Goal: Task Accomplishment & Management: Complete application form

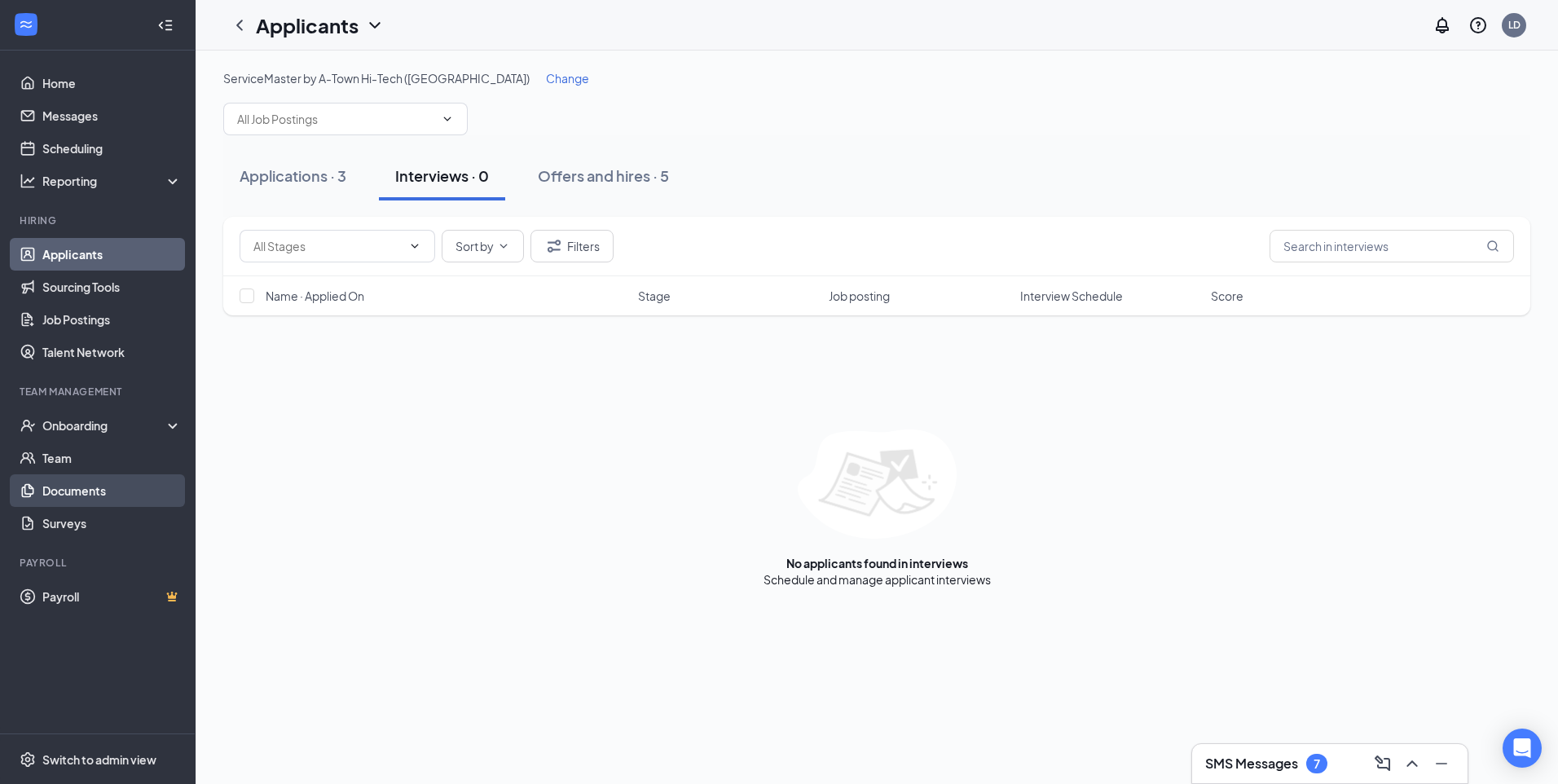
click at [88, 484] on link "Documents" at bounding box center [112, 490] width 139 height 33
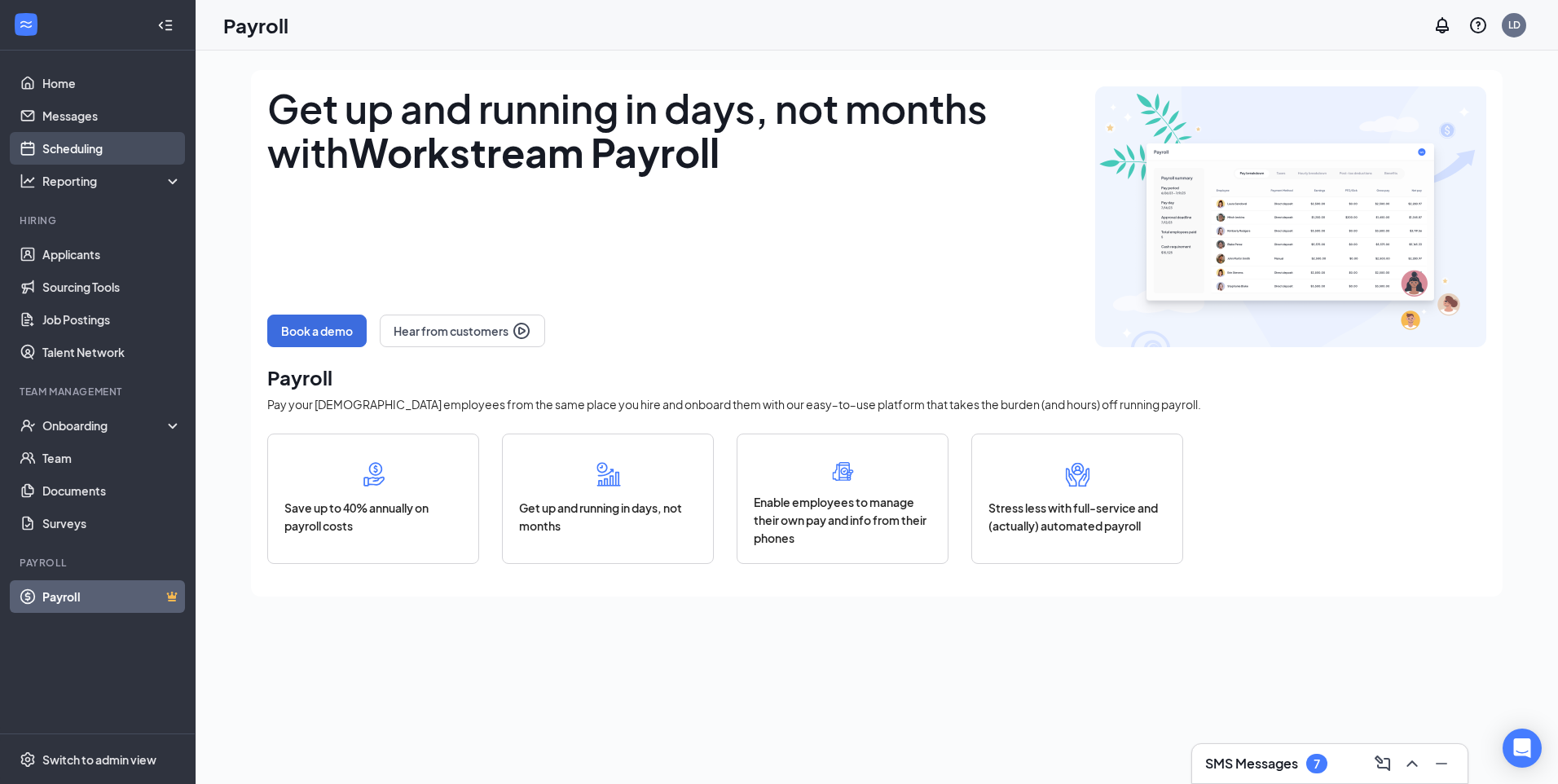
click at [134, 152] on link "Scheduling" at bounding box center [112, 148] width 139 height 33
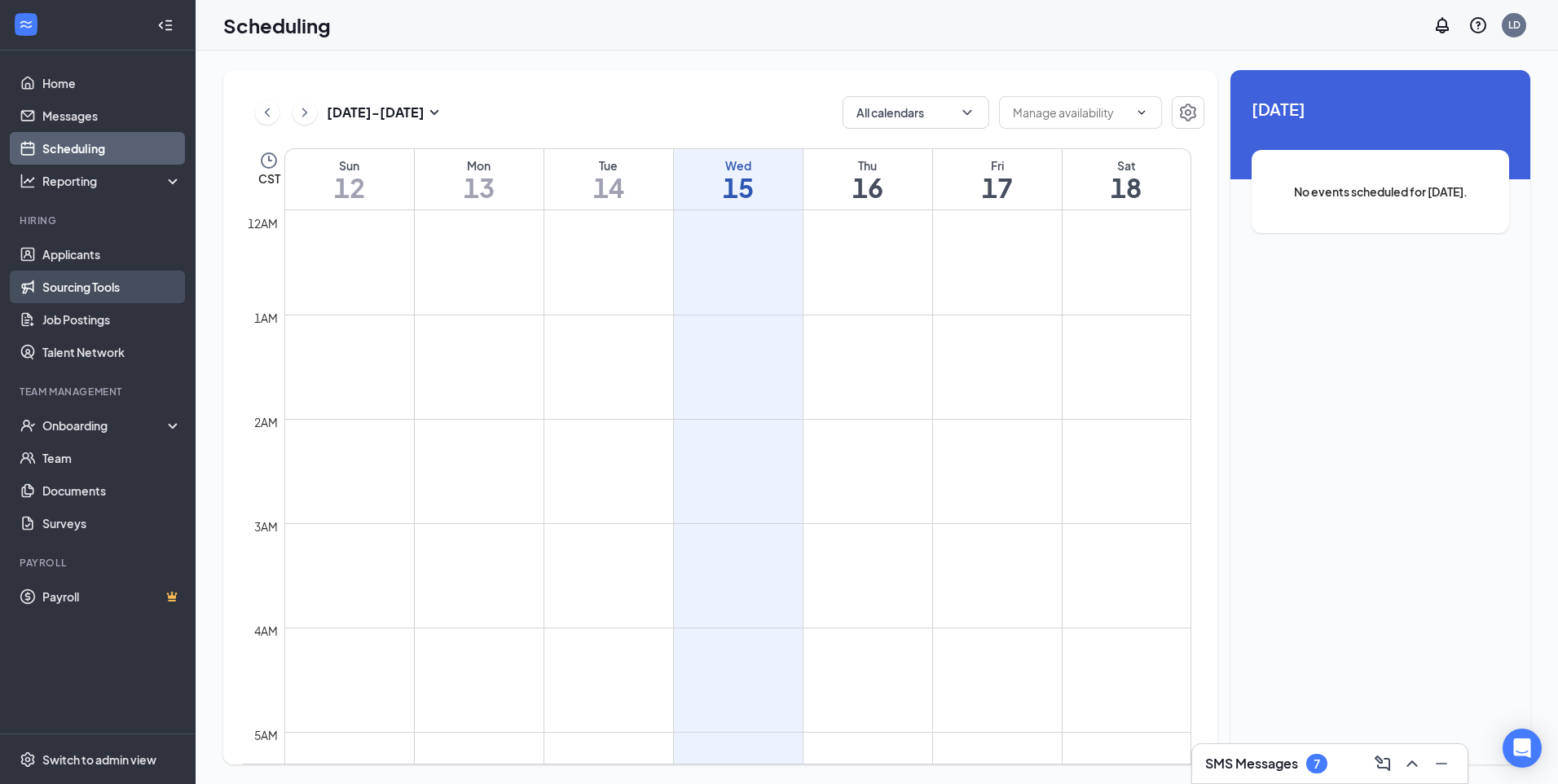
scroll to position [801, 0]
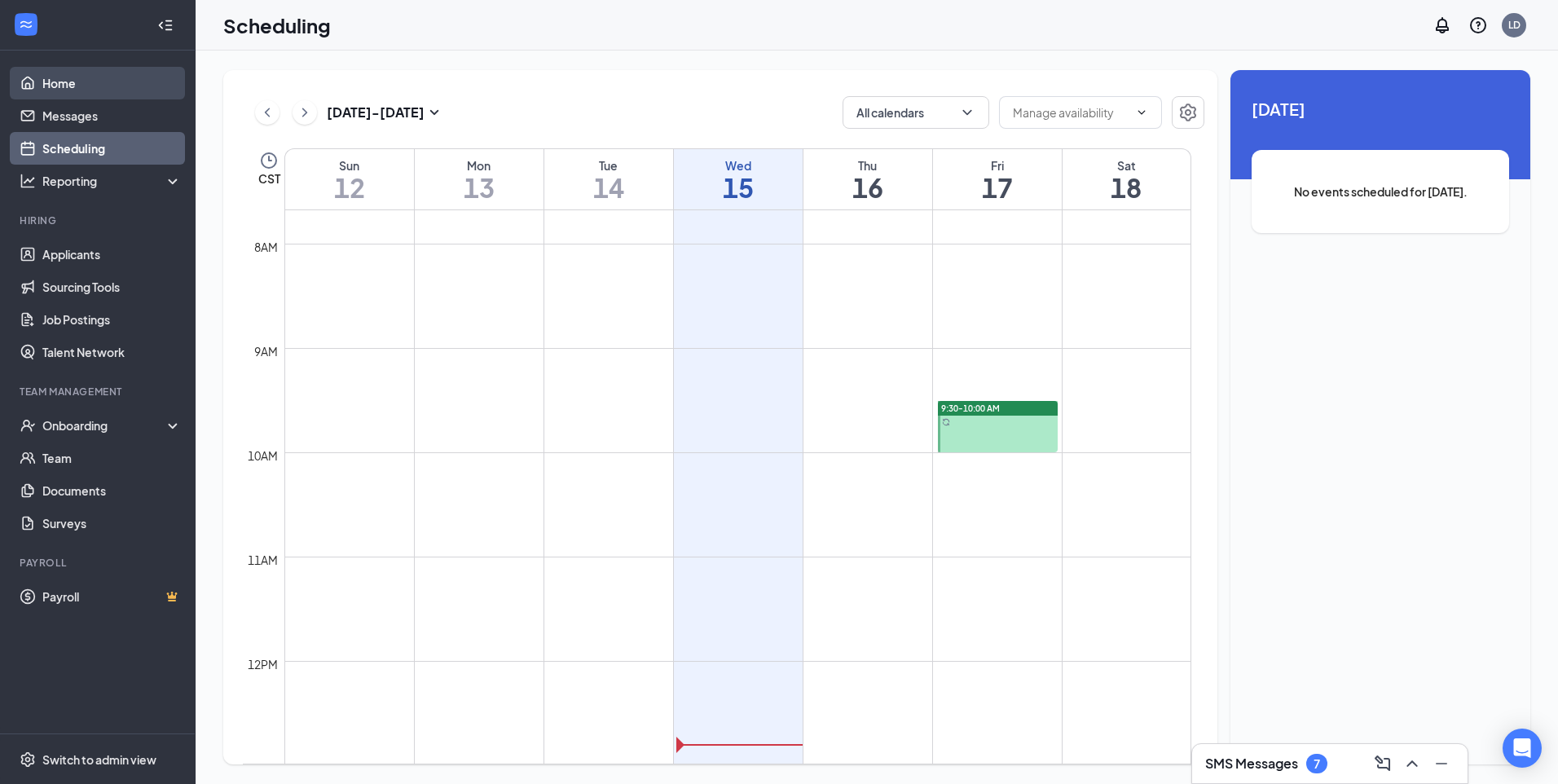
click at [93, 78] on link "Home" at bounding box center [112, 83] width 139 height 33
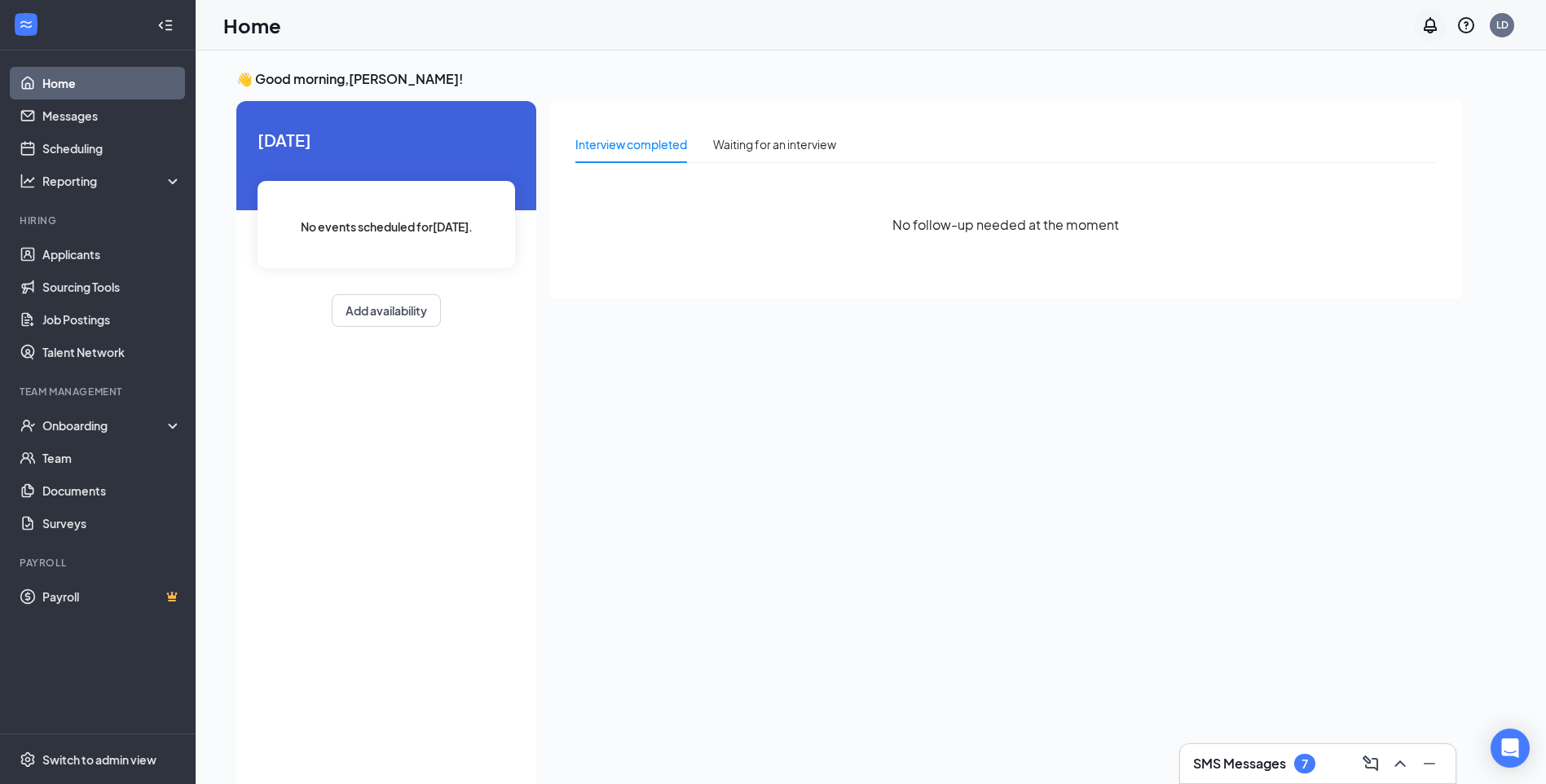
click at [1428, 24] on icon "Notifications" at bounding box center [1430, 24] width 20 height 20
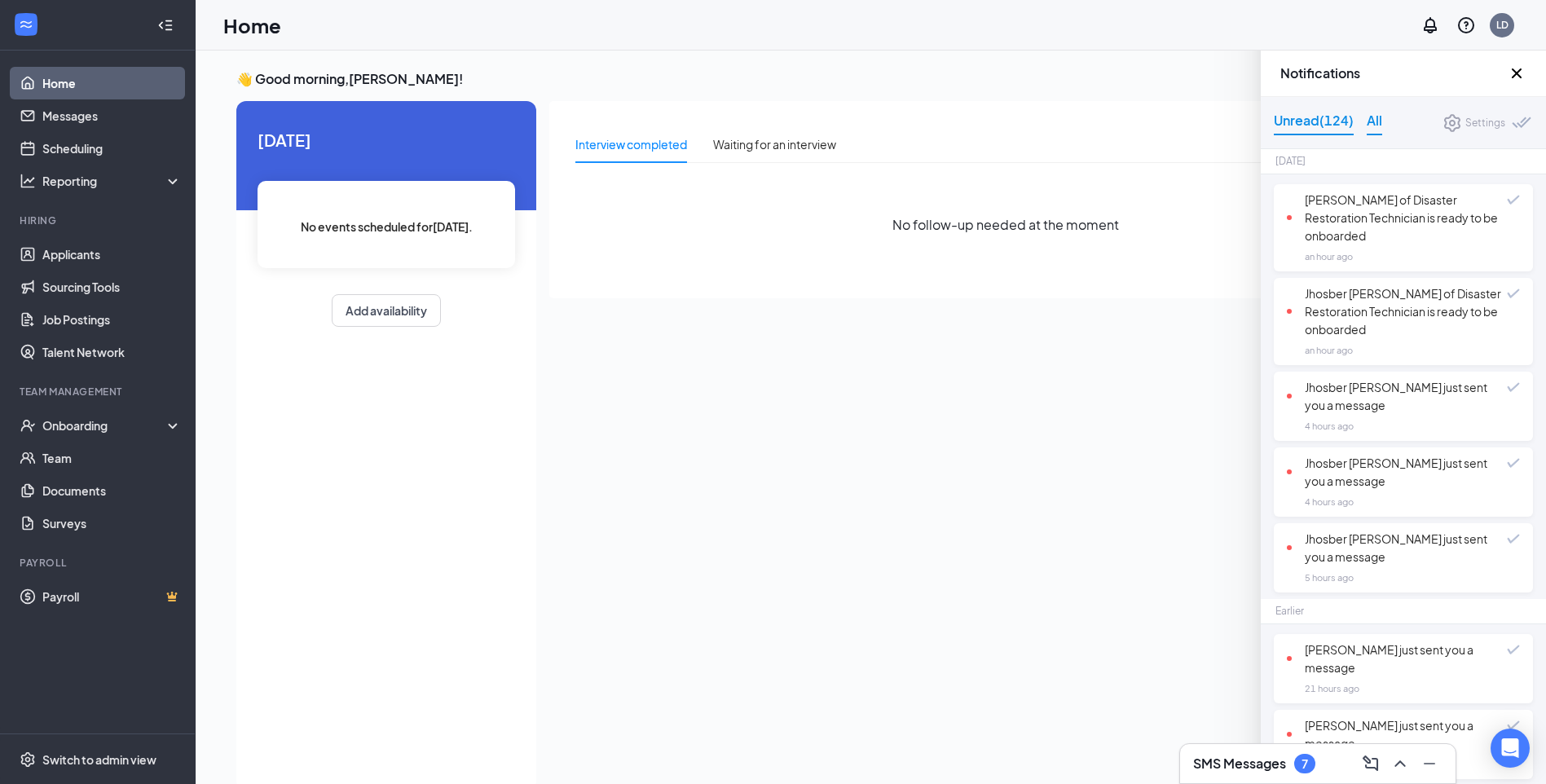
click at [1375, 123] on div "All" at bounding box center [1374, 122] width 15 height 25
click at [1328, 122] on div "Unread (124)" at bounding box center [1313, 122] width 80 height 25
click at [1512, 123] on div at bounding box center [1522, 124] width 21 height 15
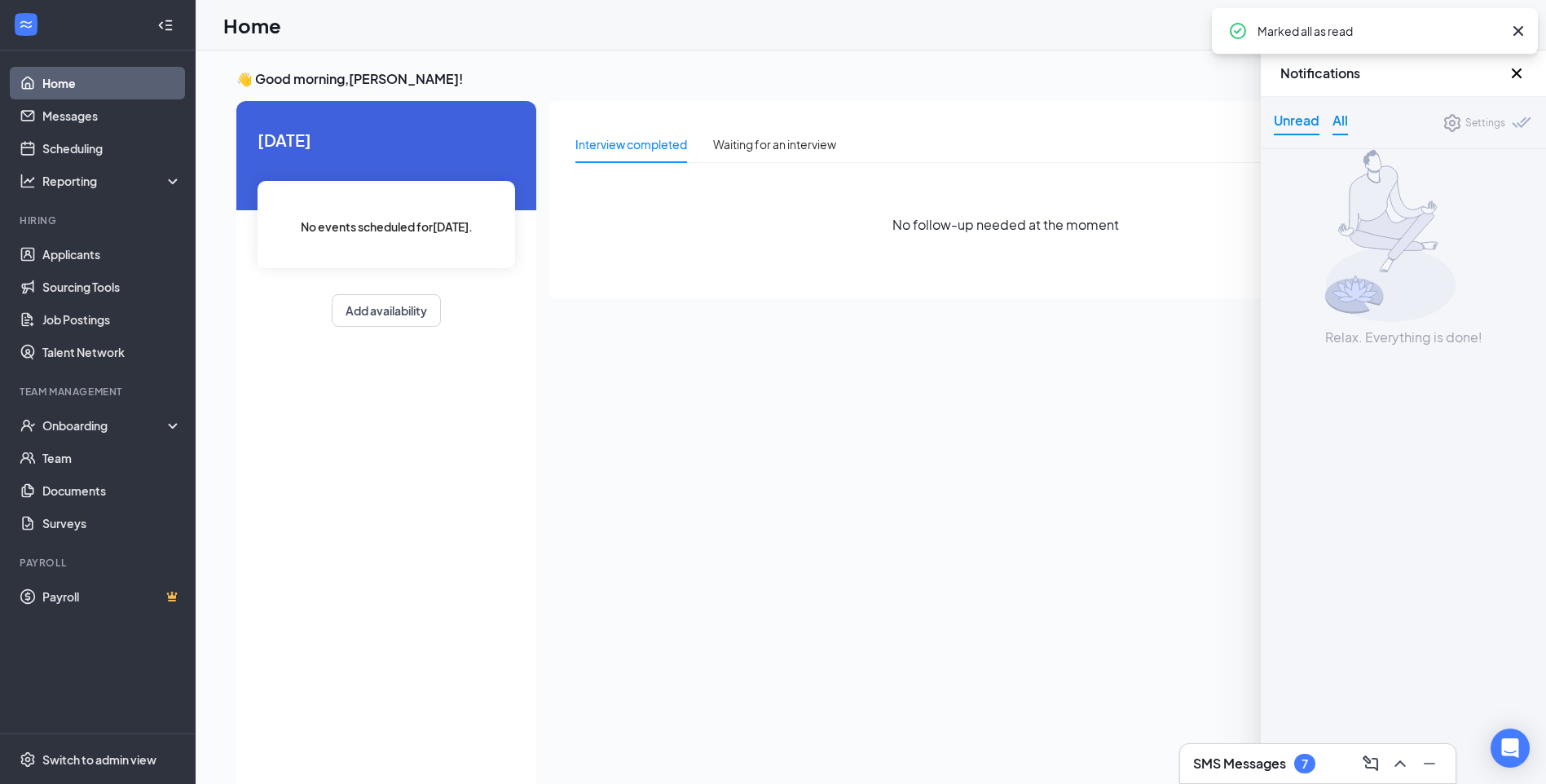
click at [1344, 123] on div "All" at bounding box center [1340, 122] width 15 height 25
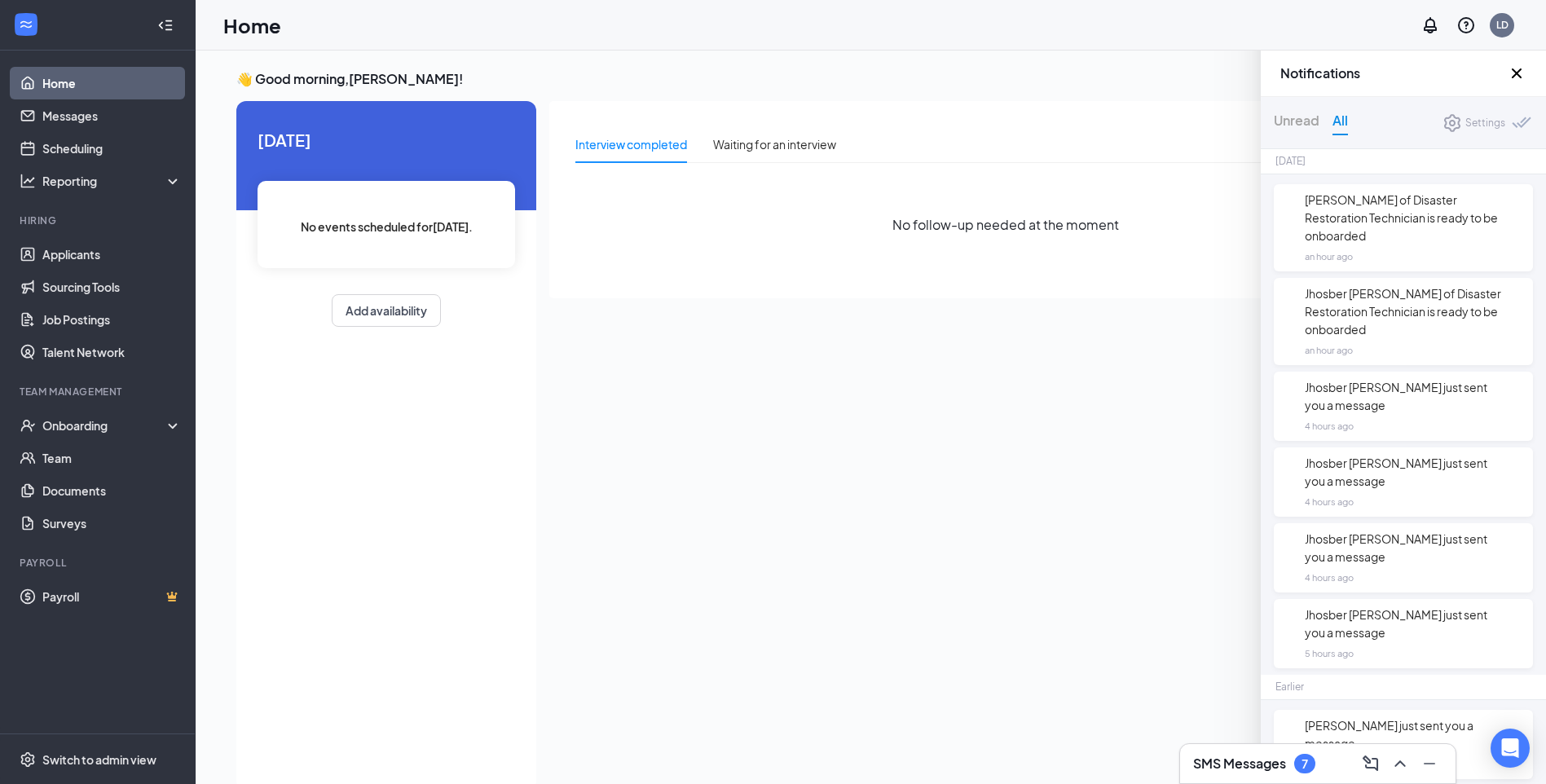
click at [1374, 310] on div "Jhosber Rios of Disaster Restoration Technician is ready to be onboarded" at bounding box center [1396, 311] width 220 height 54
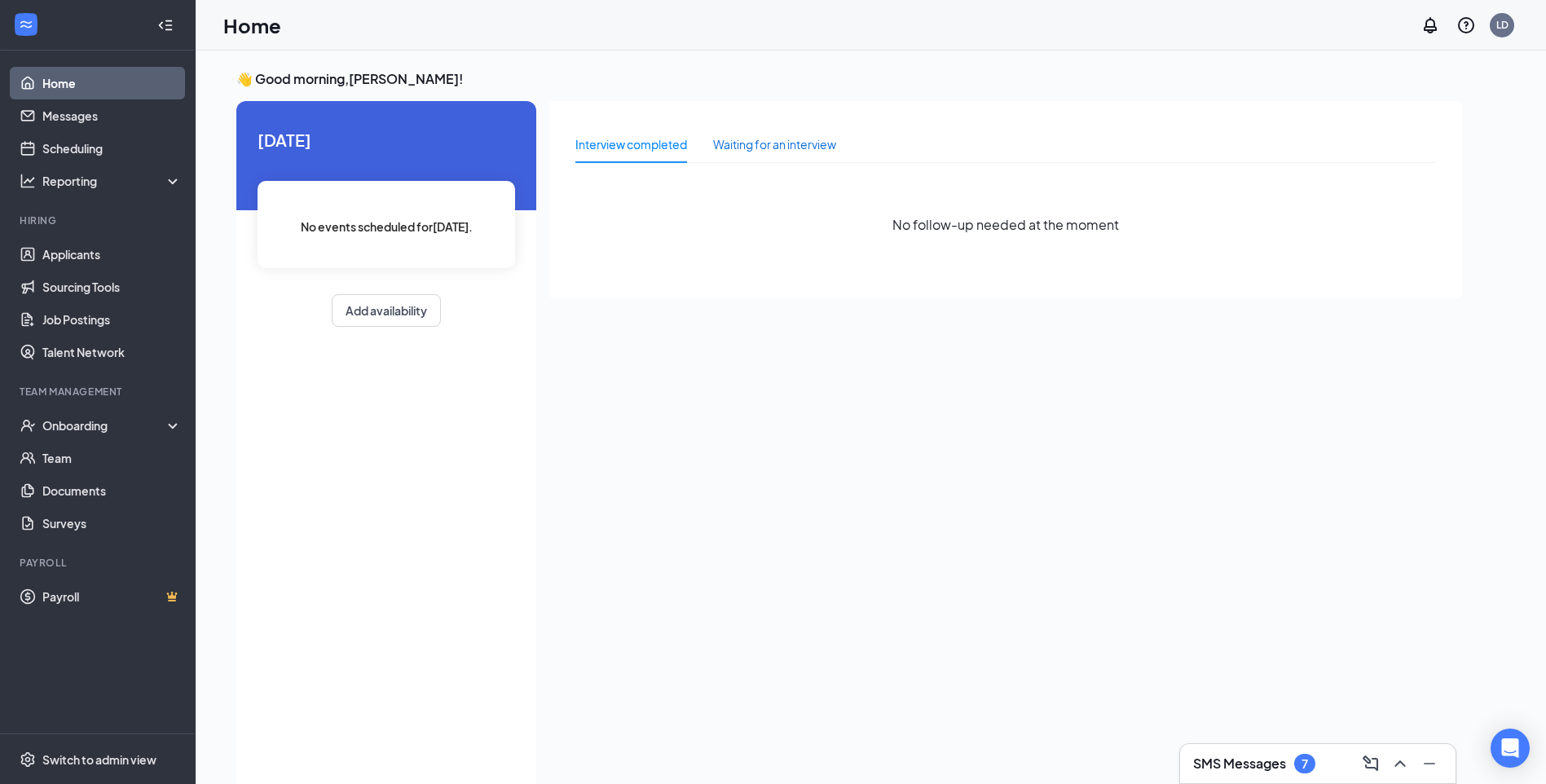
click at [773, 146] on div "Waiting for an interview" at bounding box center [774, 144] width 123 height 18
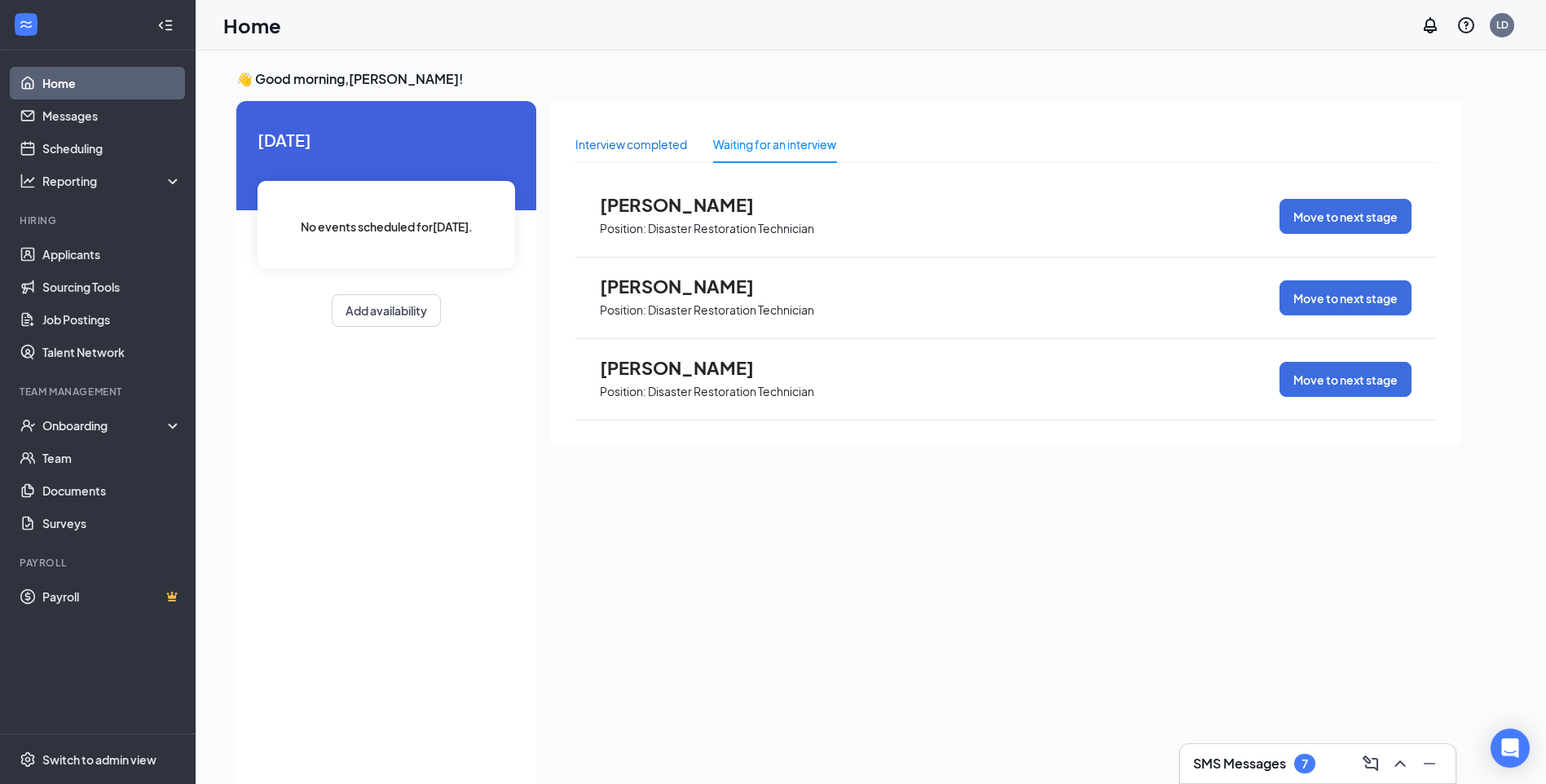
click at [611, 152] on div "Interview completed" at bounding box center [631, 144] width 111 height 18
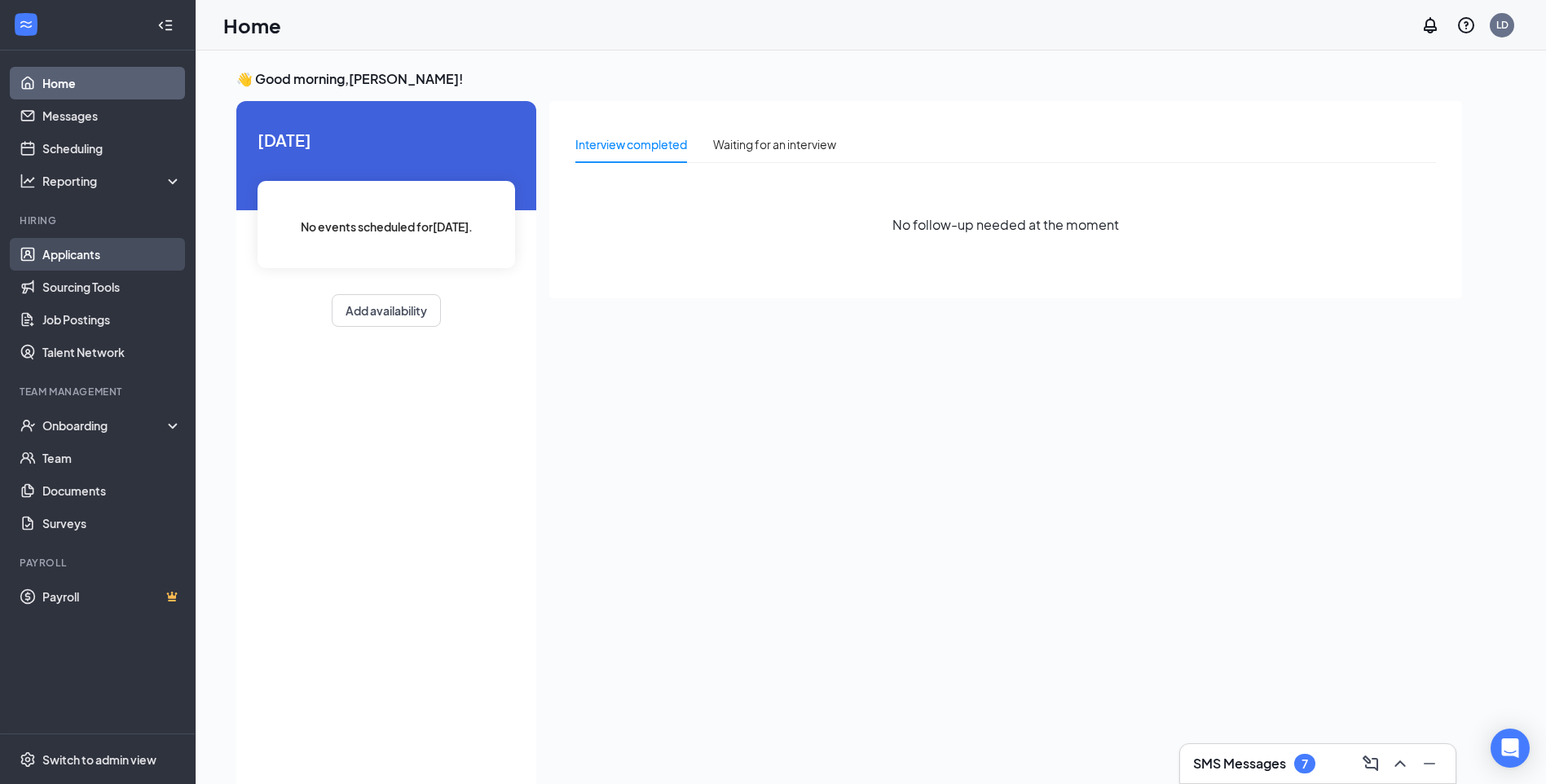
click at [82, 259] on link "Applicants" at bounding box center [112, 253] width 140 height 33
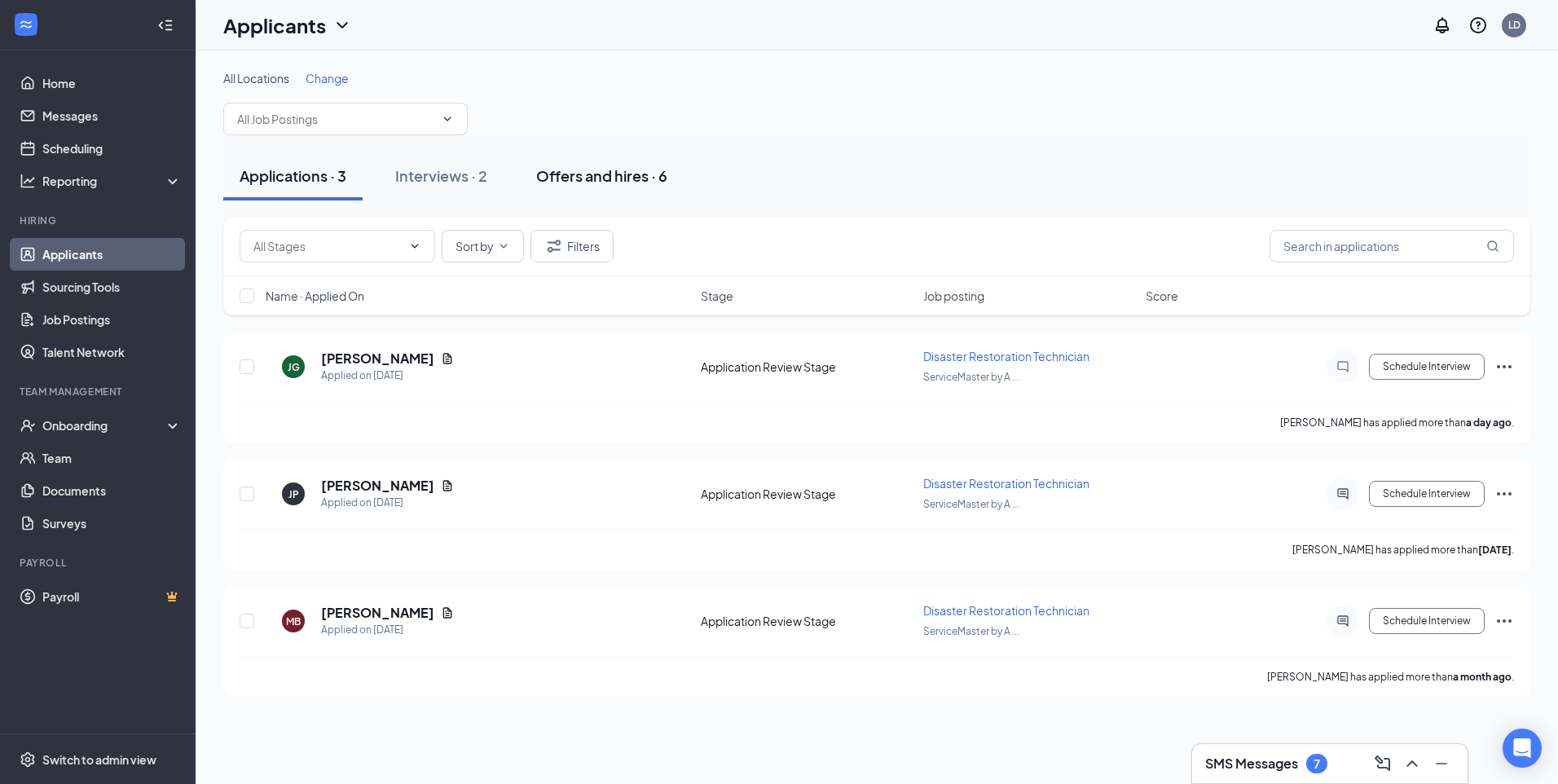
click at [604, 177] on div "Offers and hires · 6" at bounding box center [601, 175] width 131 height 21
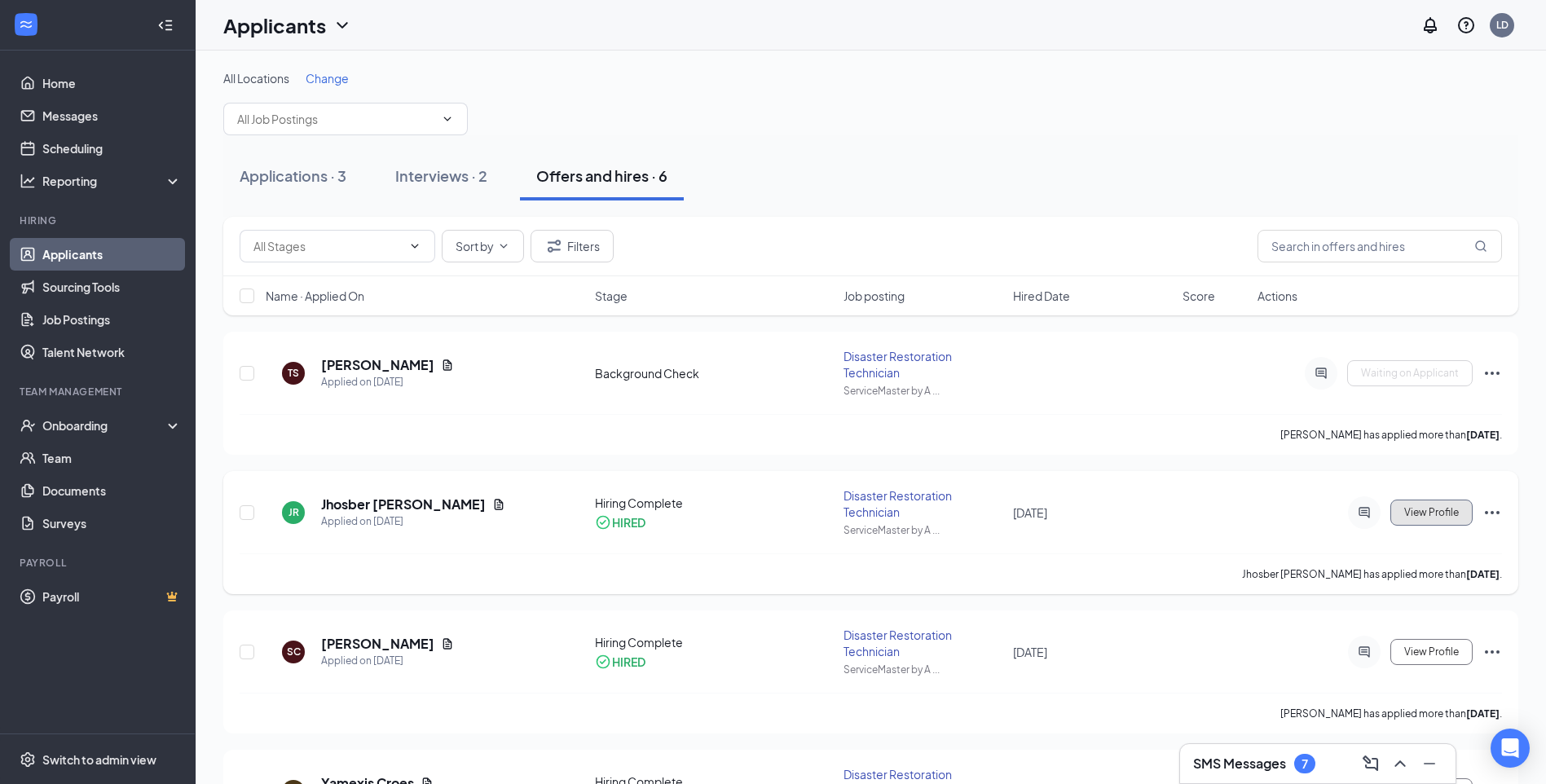
click at [1446, 519] on button "View Profile" at bounding box center [1431, 513] width 82 height 26
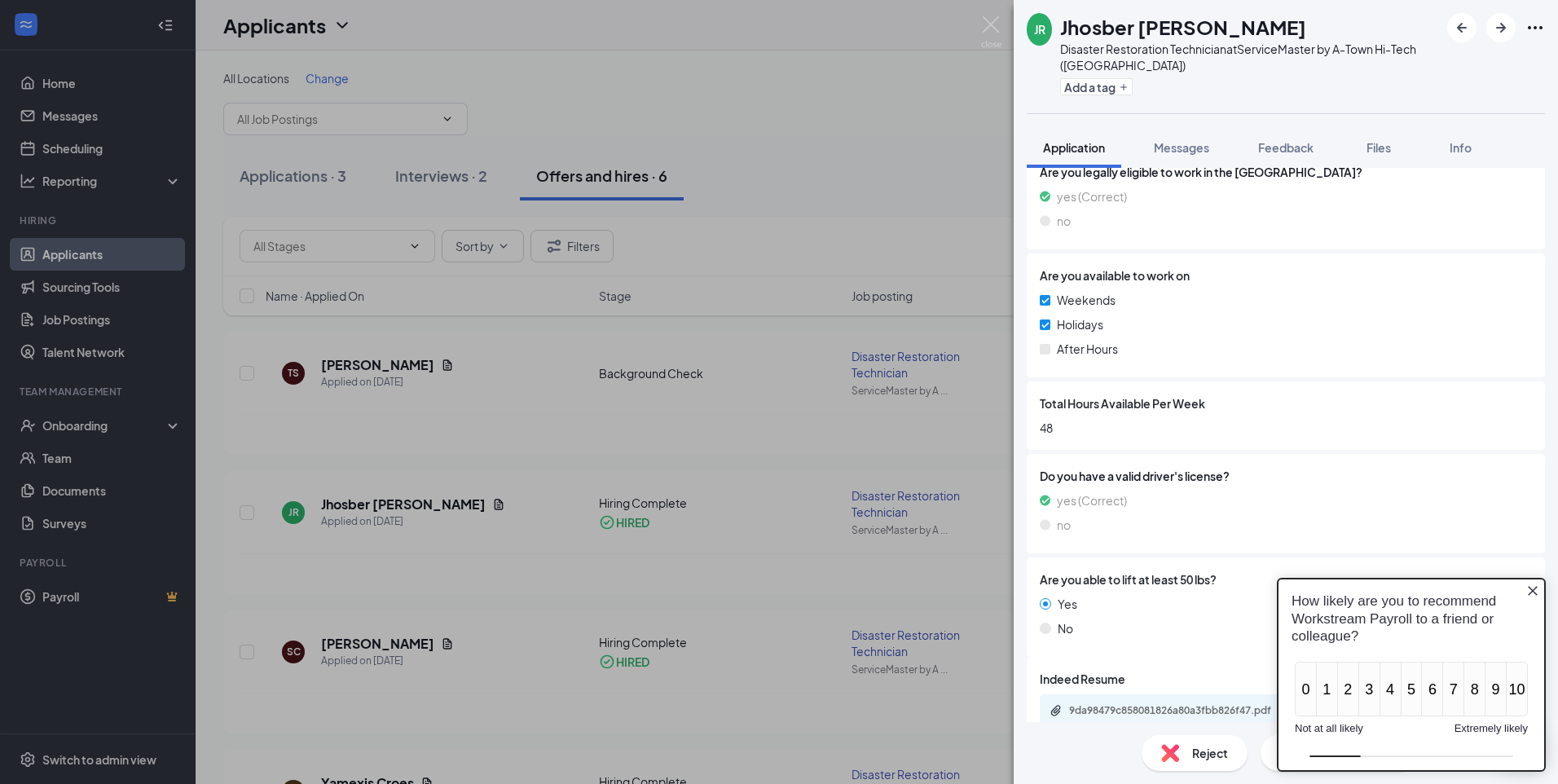
scroll to position [514, 0]
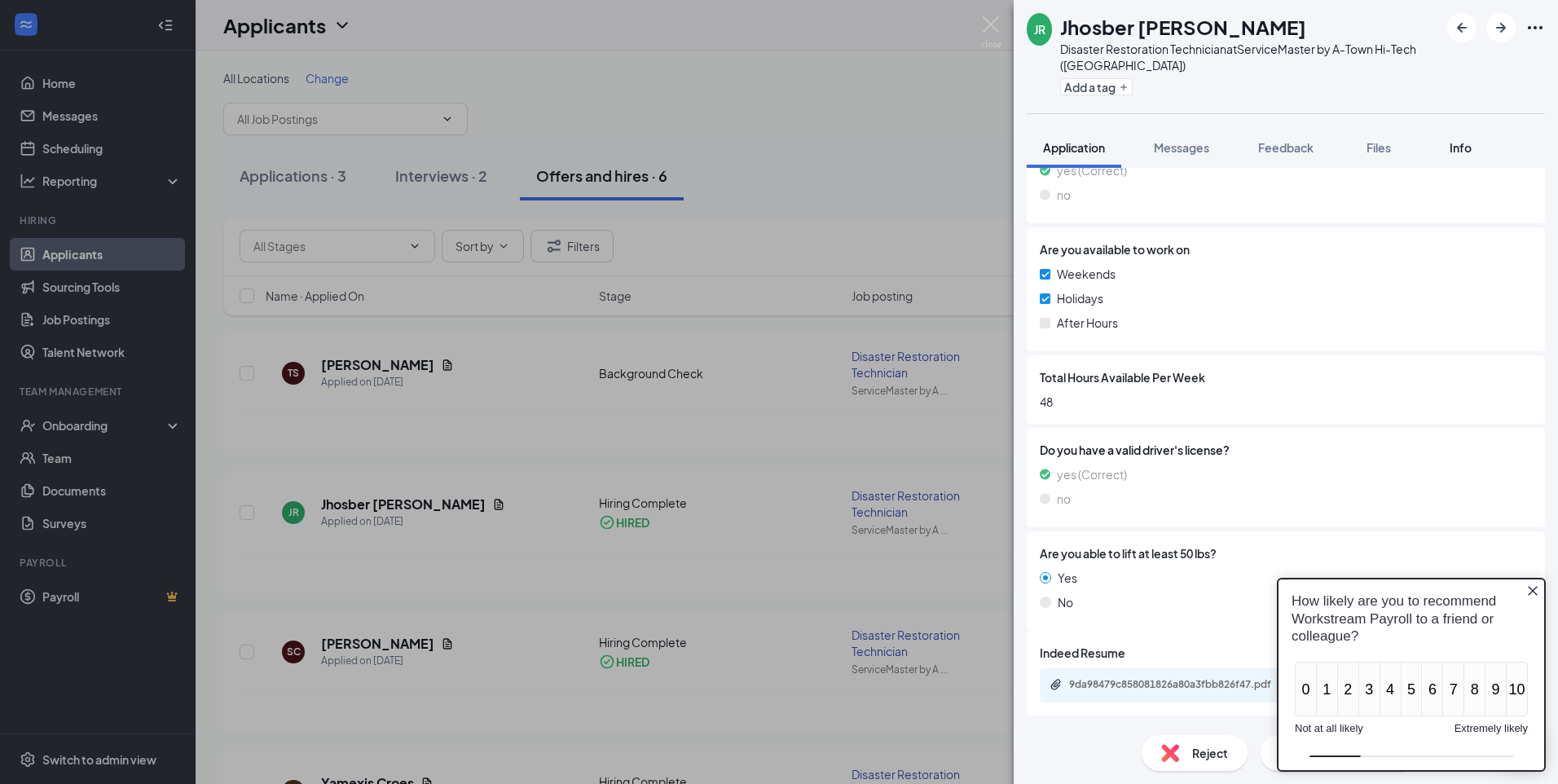
click at [1457, 144] on span "Info" at bounding box center [1460, 148] width 22 height 15
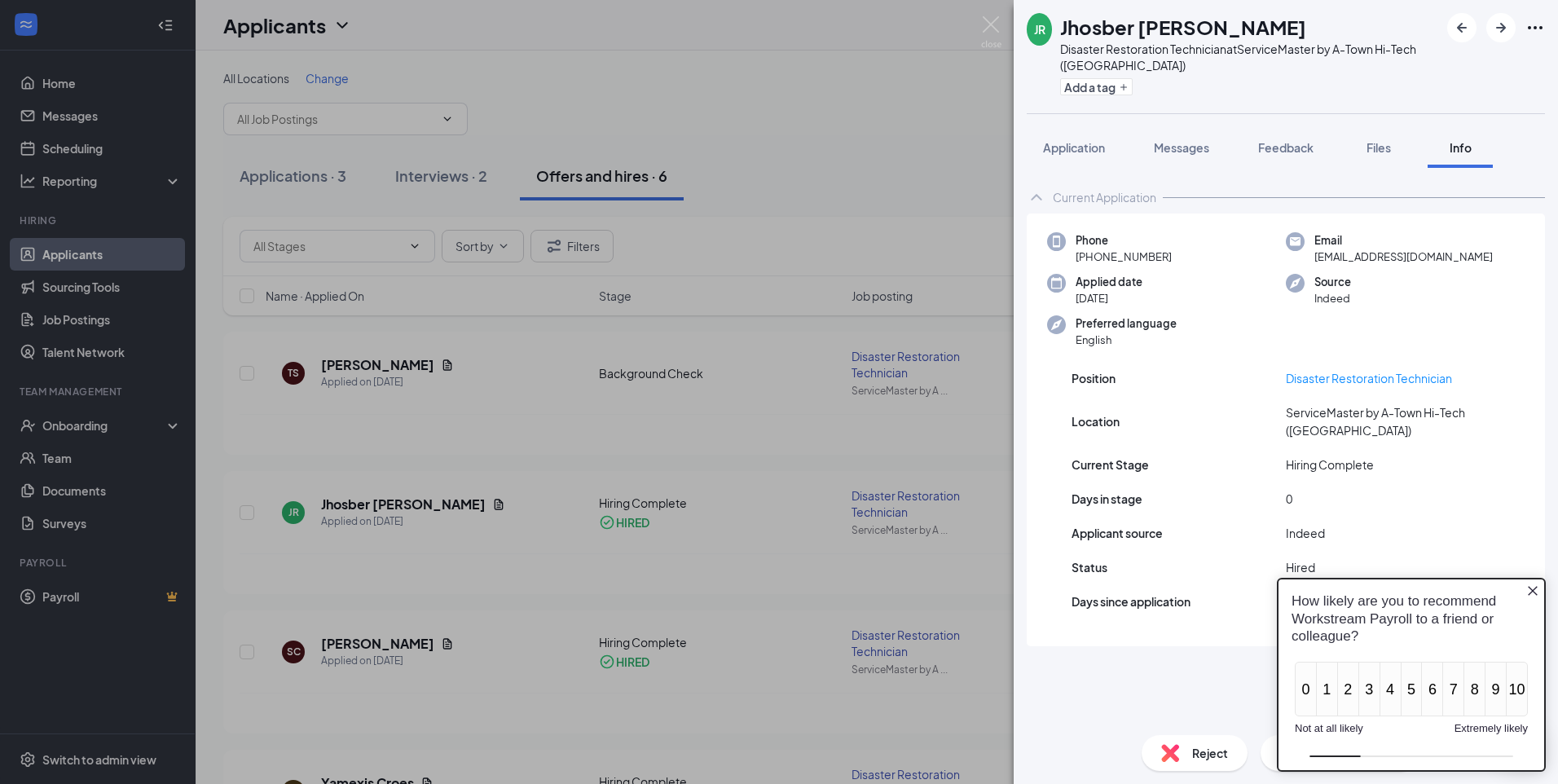
click at [1173, 631] on div "Position Disaster Restoration Technician Location ServiceMaster by A-Town Hi-Te…" at bounding box center [1286, 498] width 518 height 297
click at [1532, 590] on icon "Close button" at bounding box center [1533, 591] width 9 height 9
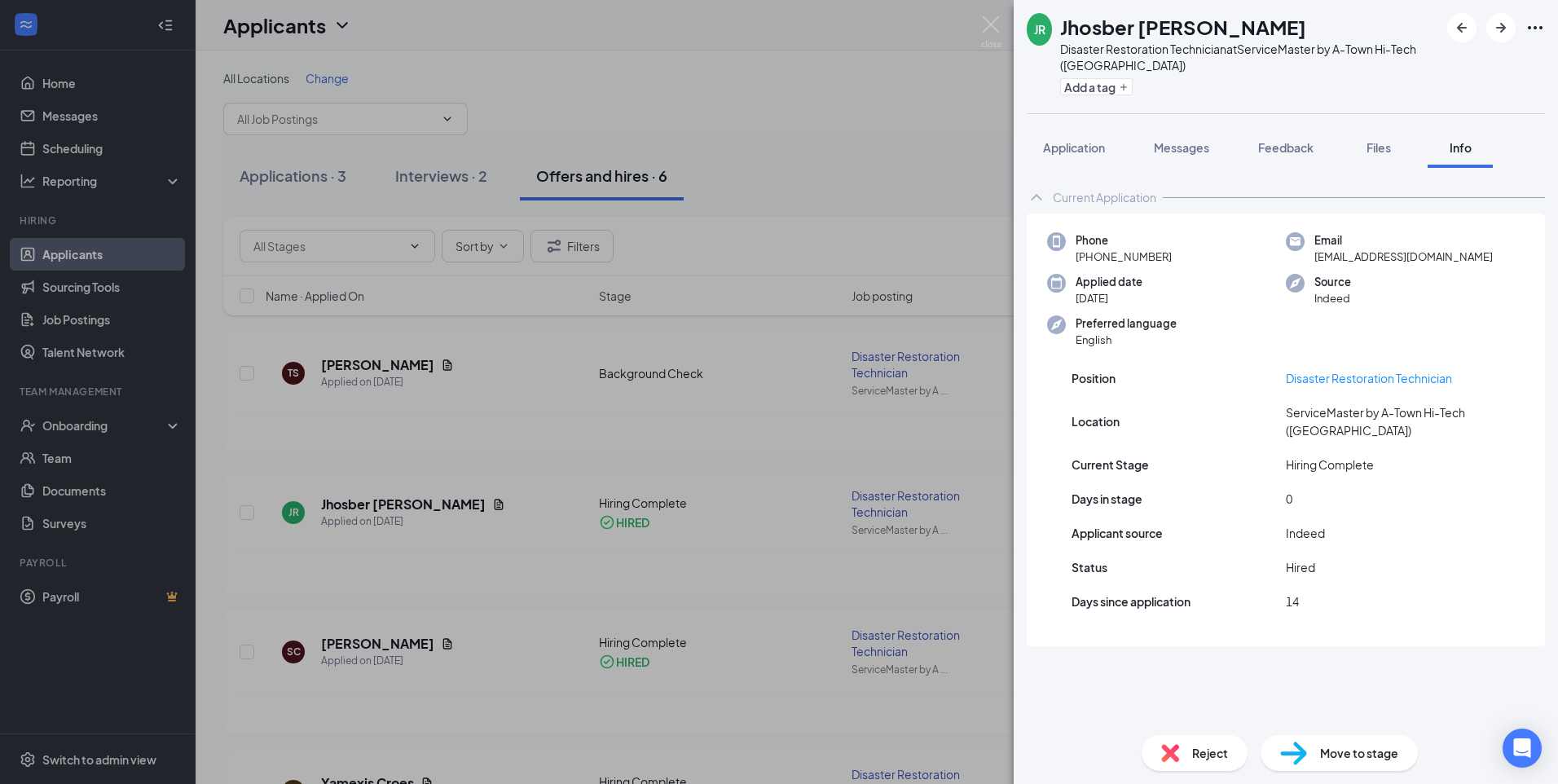
click at [899, 155] on div "JR Jhosber Rios Disaster Restoration Technician at ServiceMaster by A-Town Hi-T…" at bounding box center [779, 392] width 1558 height 784
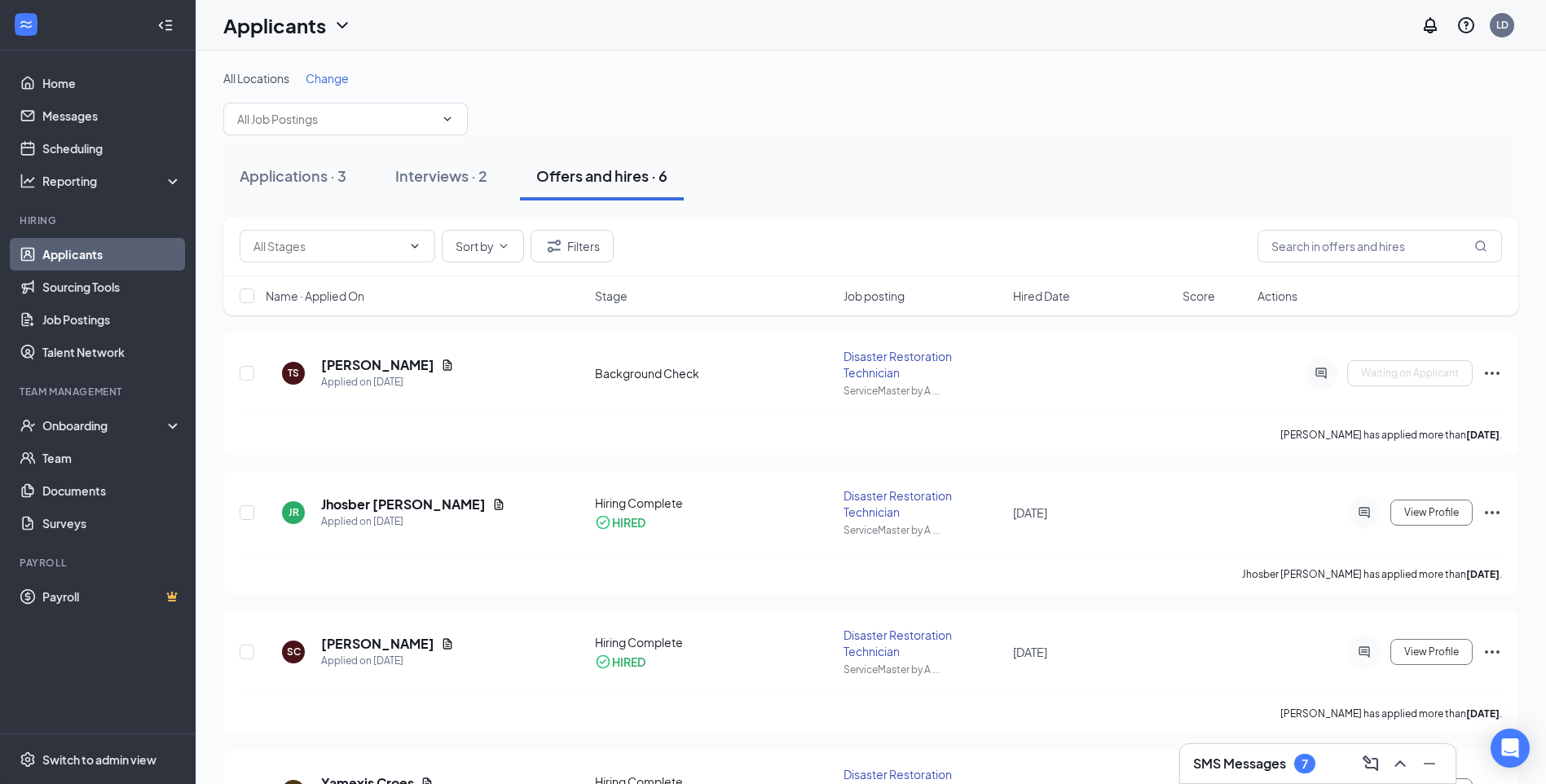
click at [22, 33] on icon "WorkstreamLogo" at bounding box center [25, 24] width 16 height 16
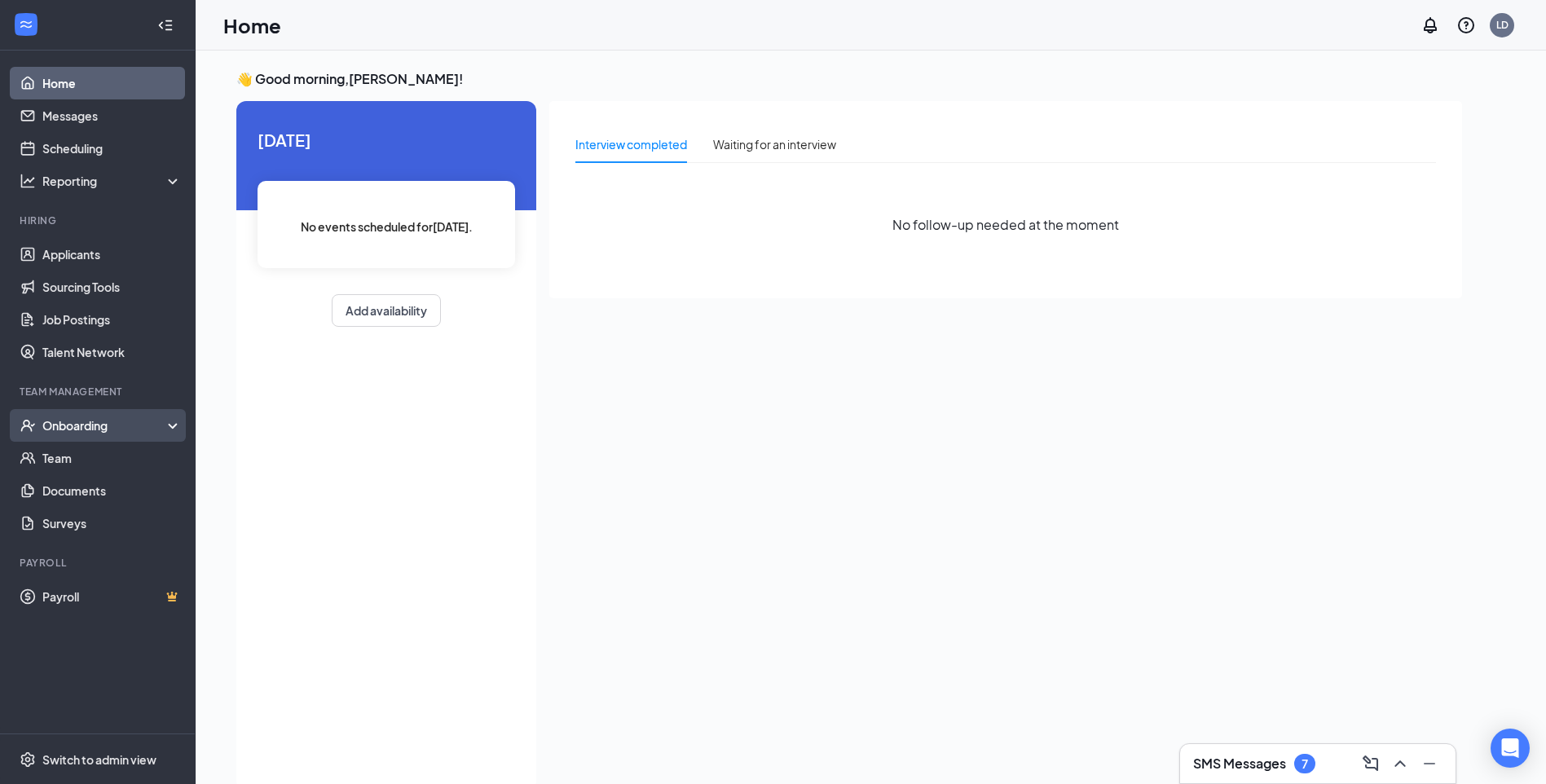
click at [173, 421] on div "Onboarding" at bounding box center [97, 425] width 195 height 33
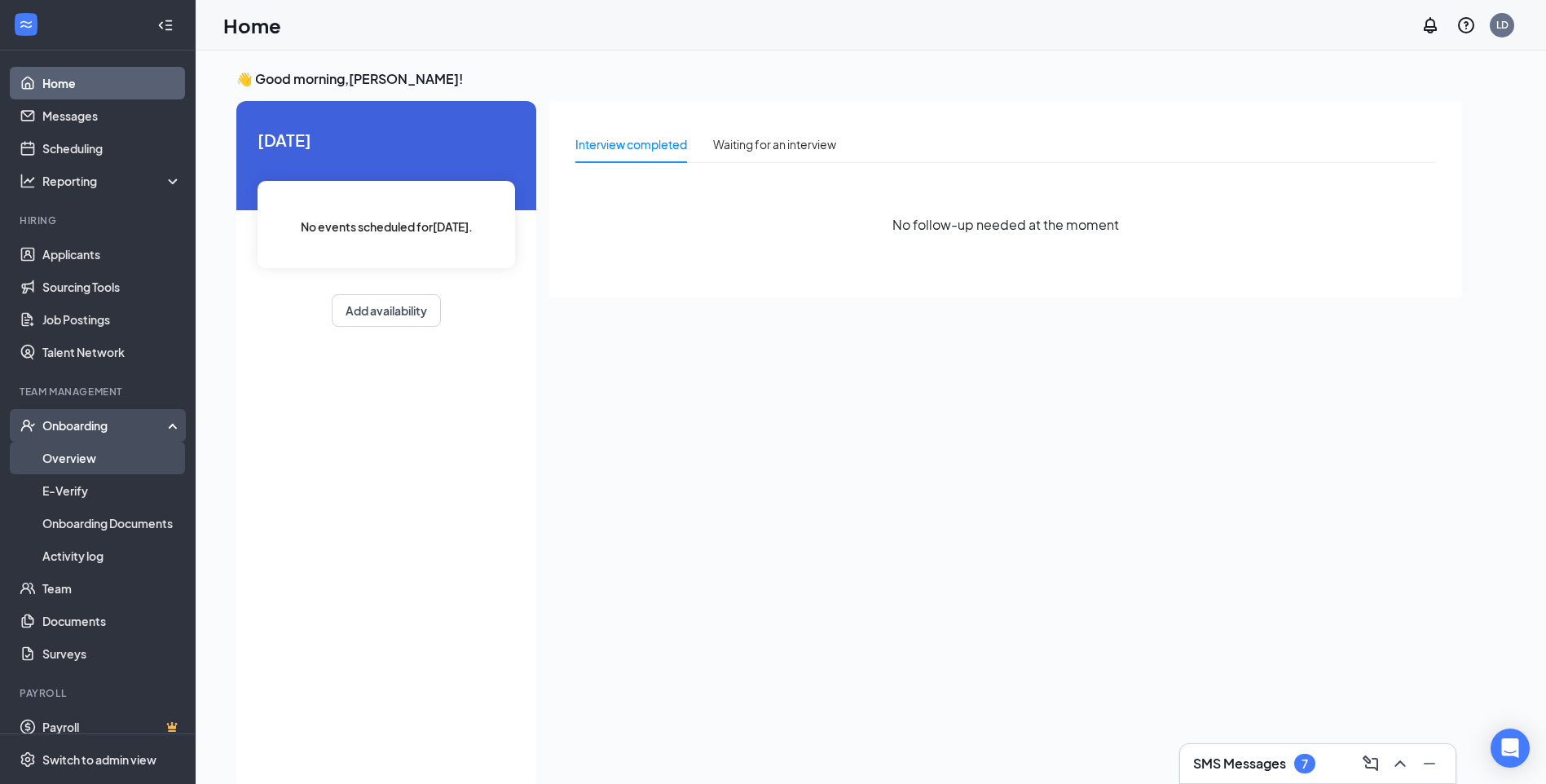
click at [137, 457] on link "Overview" at bounding box center [112, 458] width 140 height 33
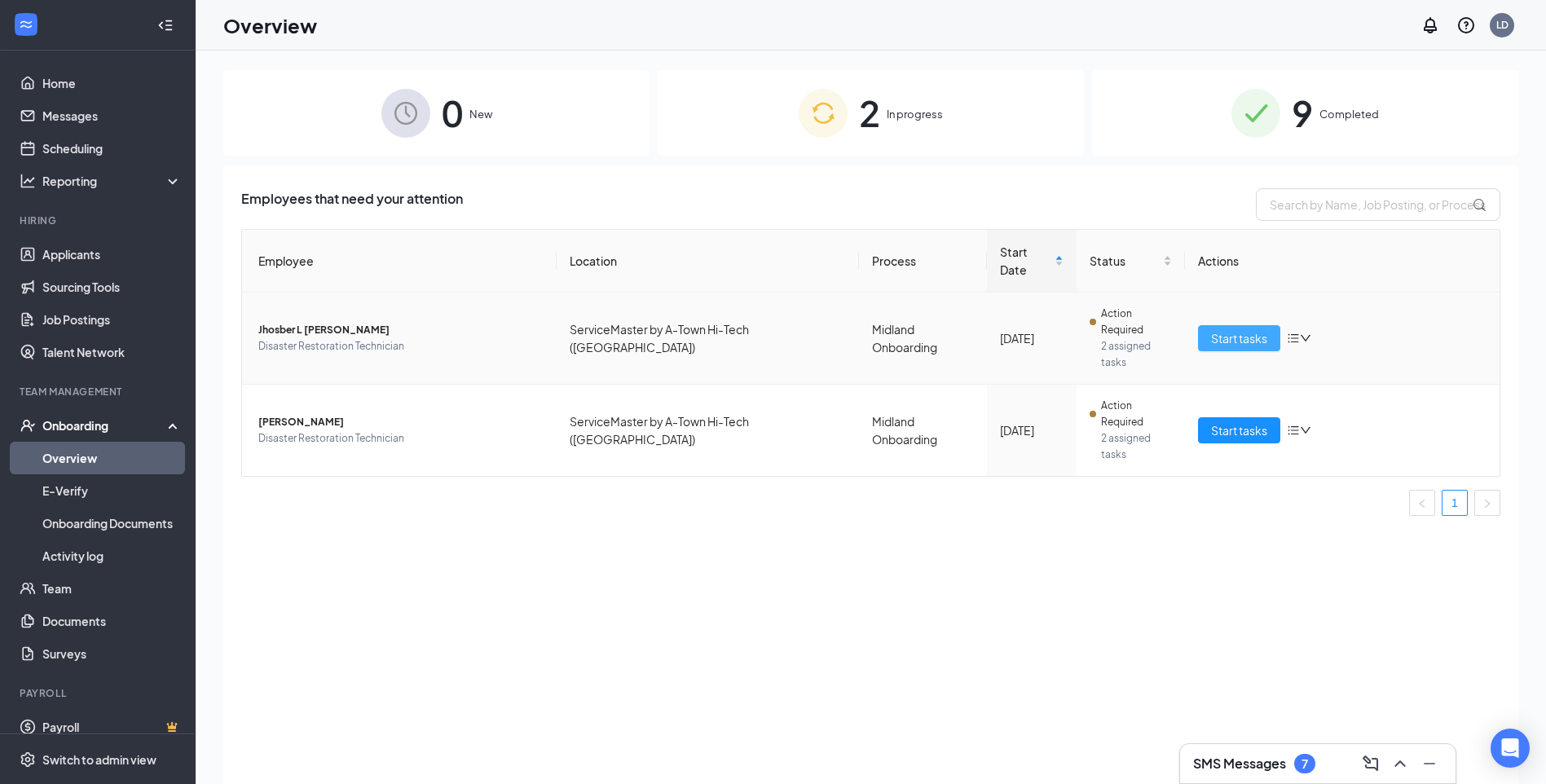
click at [1243, 329] on span "Start tasks" at bounding box center [1240, 337] width 57 height 18
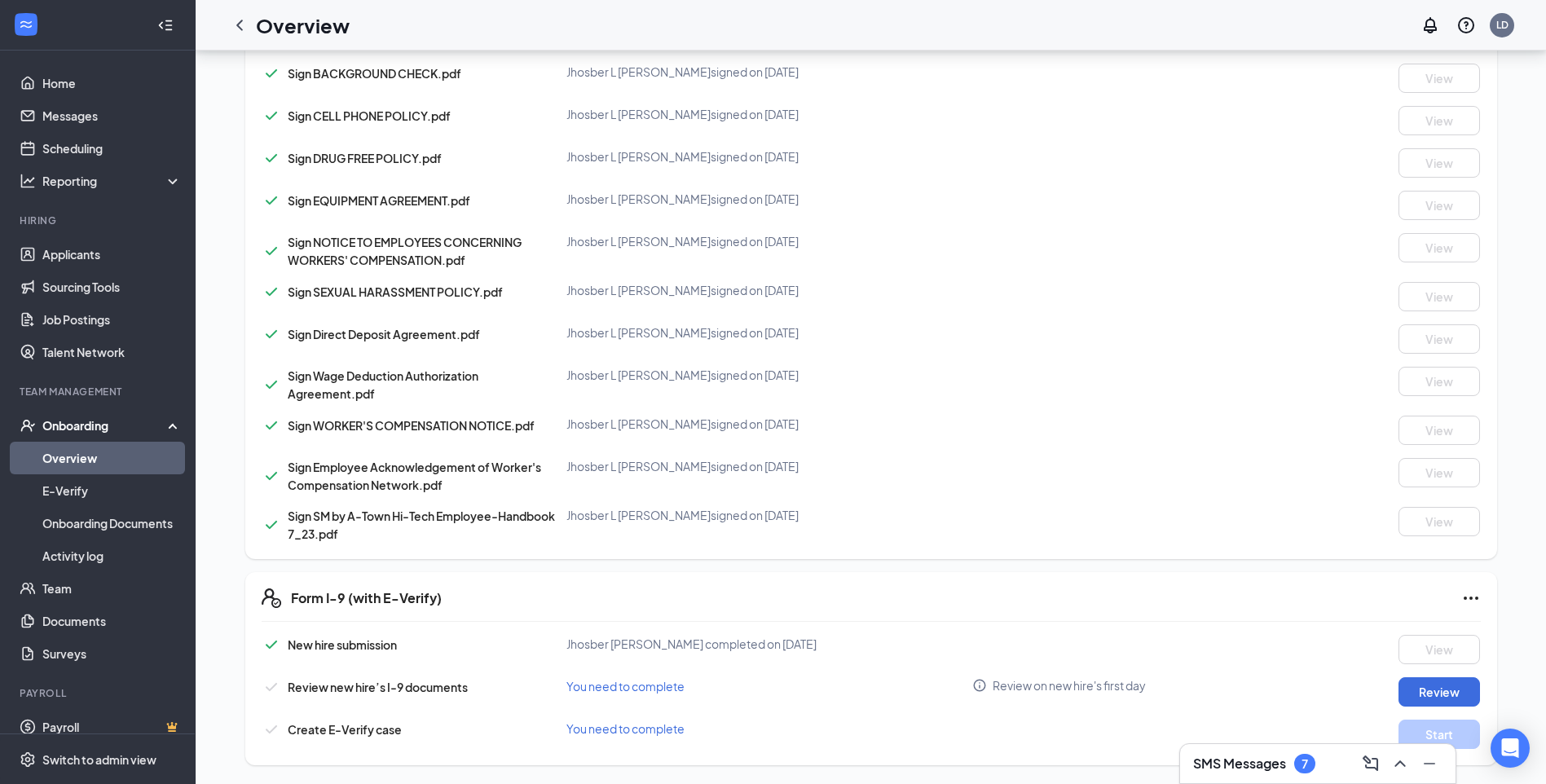
scroll to position [425, 0]
click at [1429, 691] on button "Review" at bounding box center [1439, 691] width 81 height 29
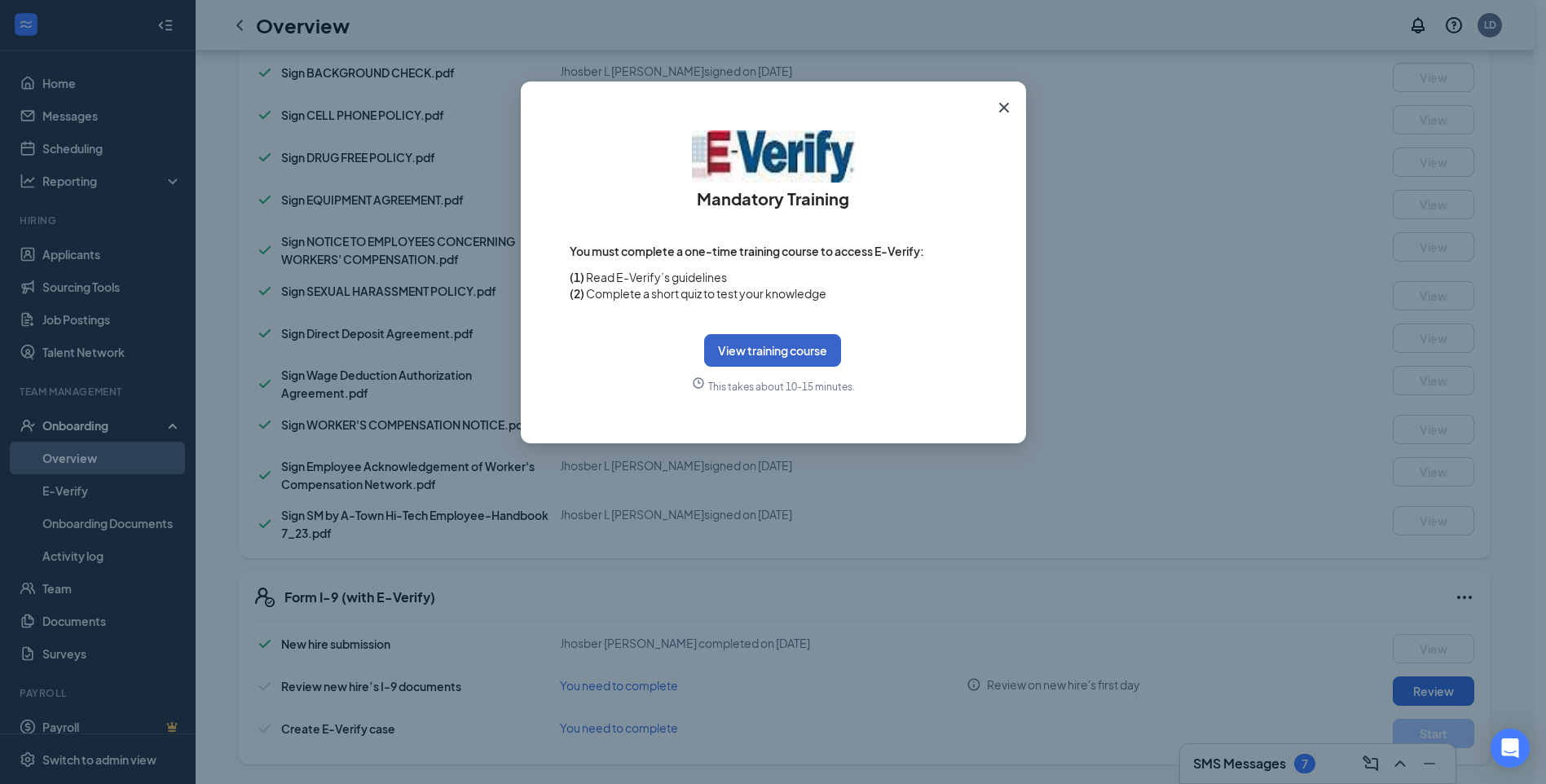
click at [813, 351] on button "View training course" at bounding box center [772, 350] width 137 height 33
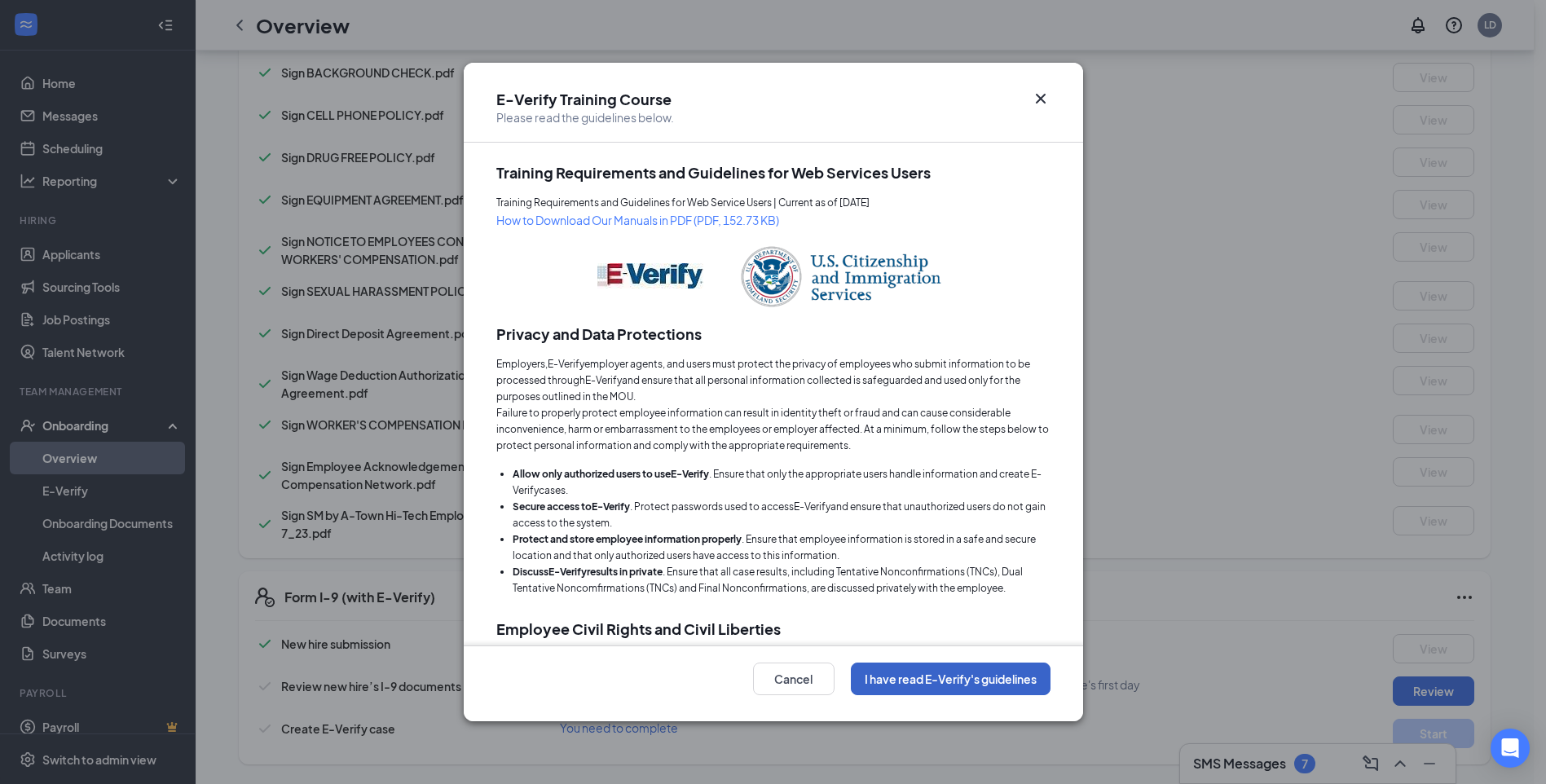
click at [1019, 676] on button "I have read E-Verify's guidelines" at bounding box center [951, 678] width 200 height 33
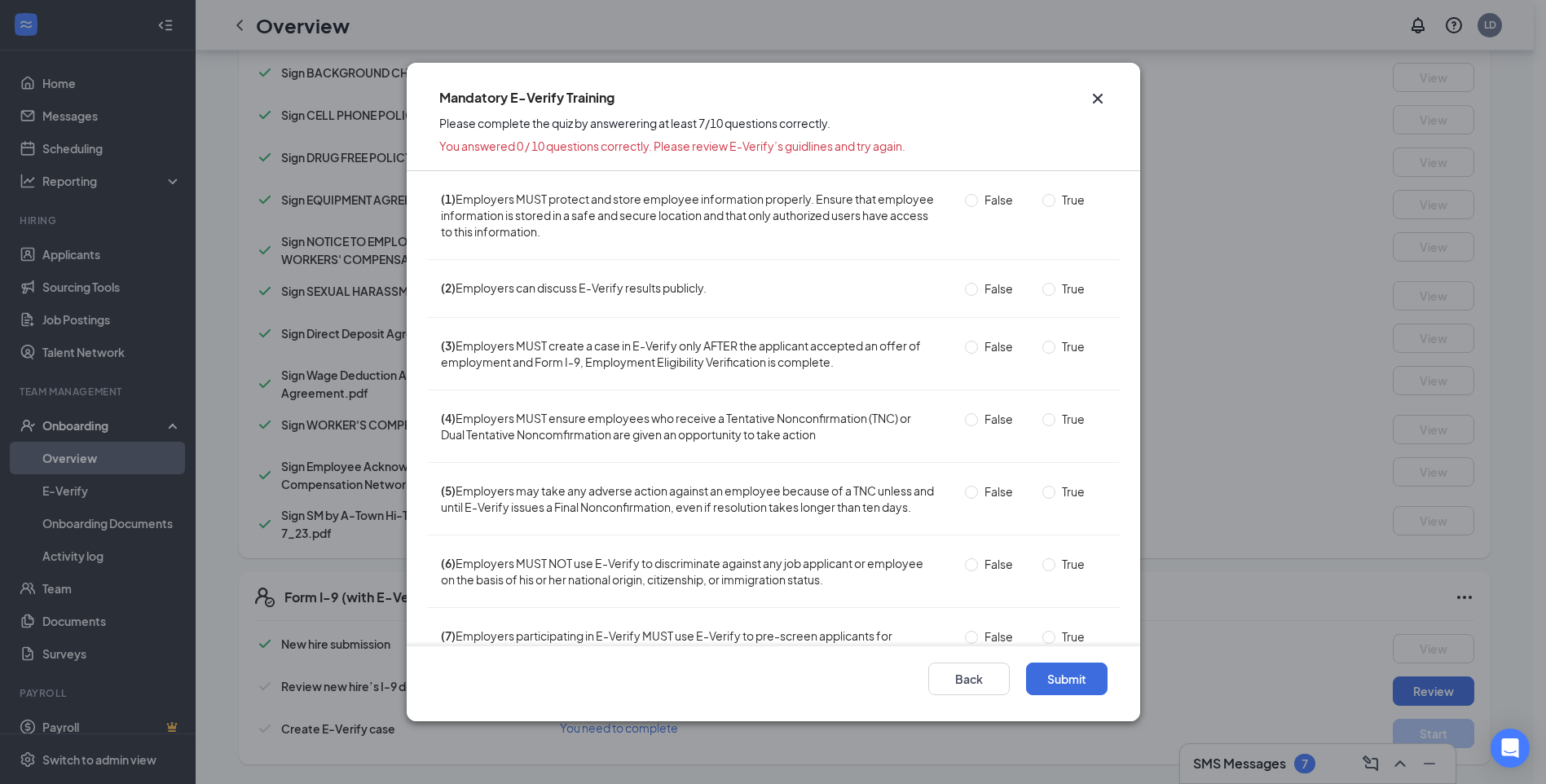
click at [1056, 202] on span "True" at bounding box center [1074, 199] width 36 height 18
click at [1048, 202] on input "True" at bounding box center [1049, 201] width 13 height 13
radio input "true"
click at [965, 288] on input "False" at bounding box center [972, 289] width 13 height 13
radio input "true"
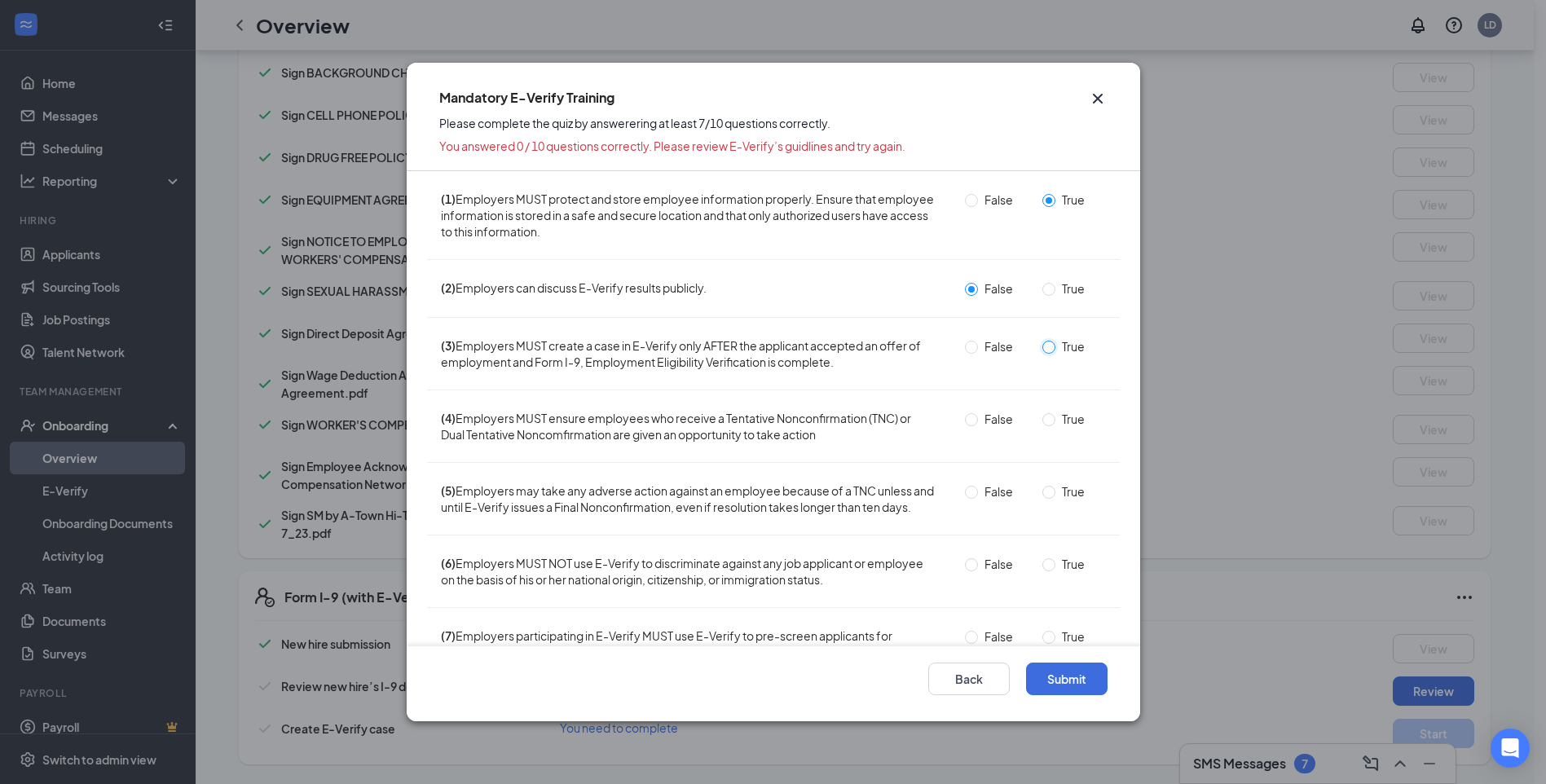
click at [1043, 347] on input "True" at bounding box center [1049, 347] width 13 height 13
radio input "true"
click at [1043, 420] on input "True" at bounding box center [1049, 419] width 13 height 13
radio input "true"
click at [978, 495] on span "False" at bounding box center [998, 491] width 41 height 18
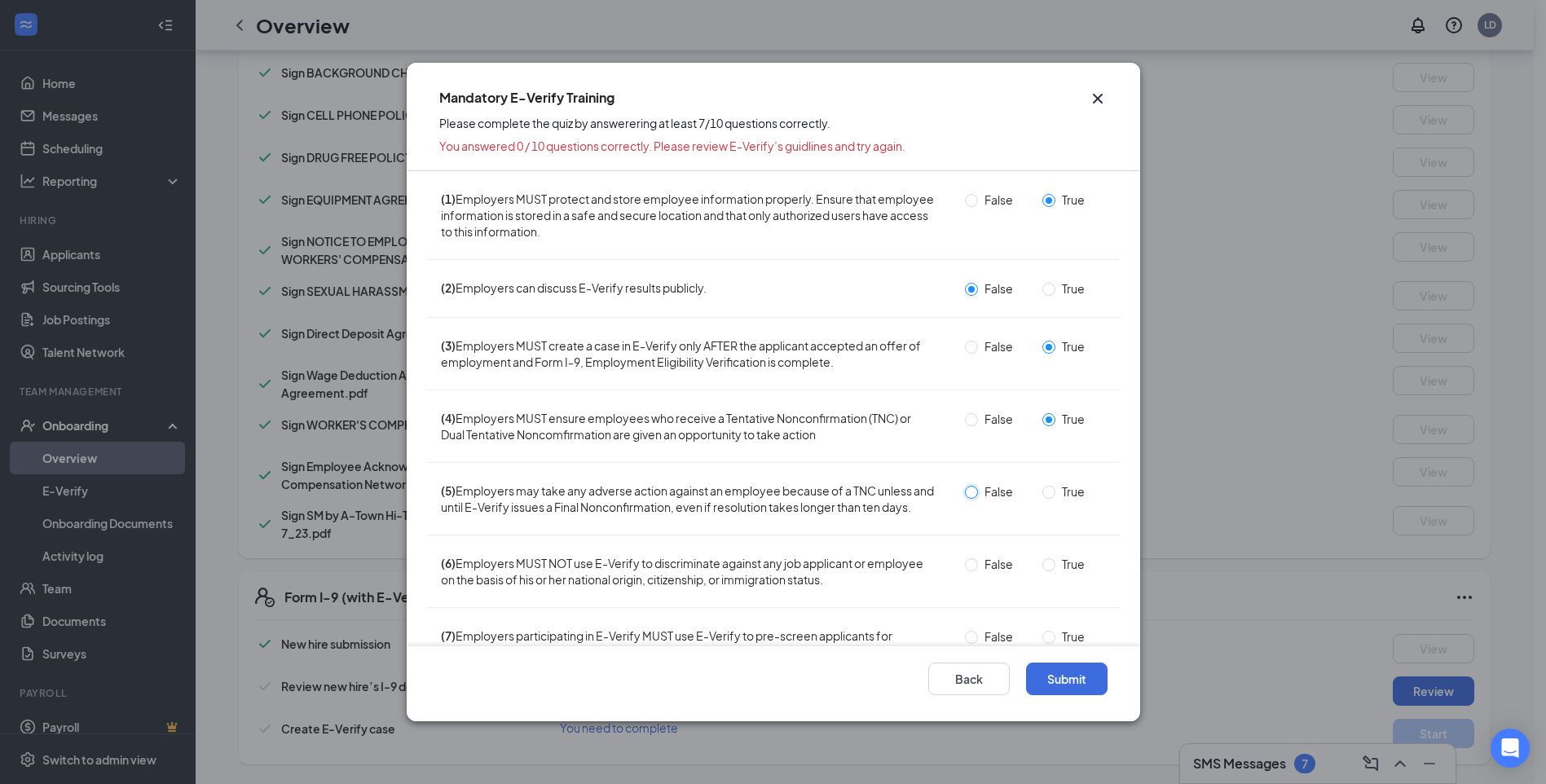
click at [974, 495] on input "False" at bounding box center [972, 492] width 13 height 13
radio input "true"
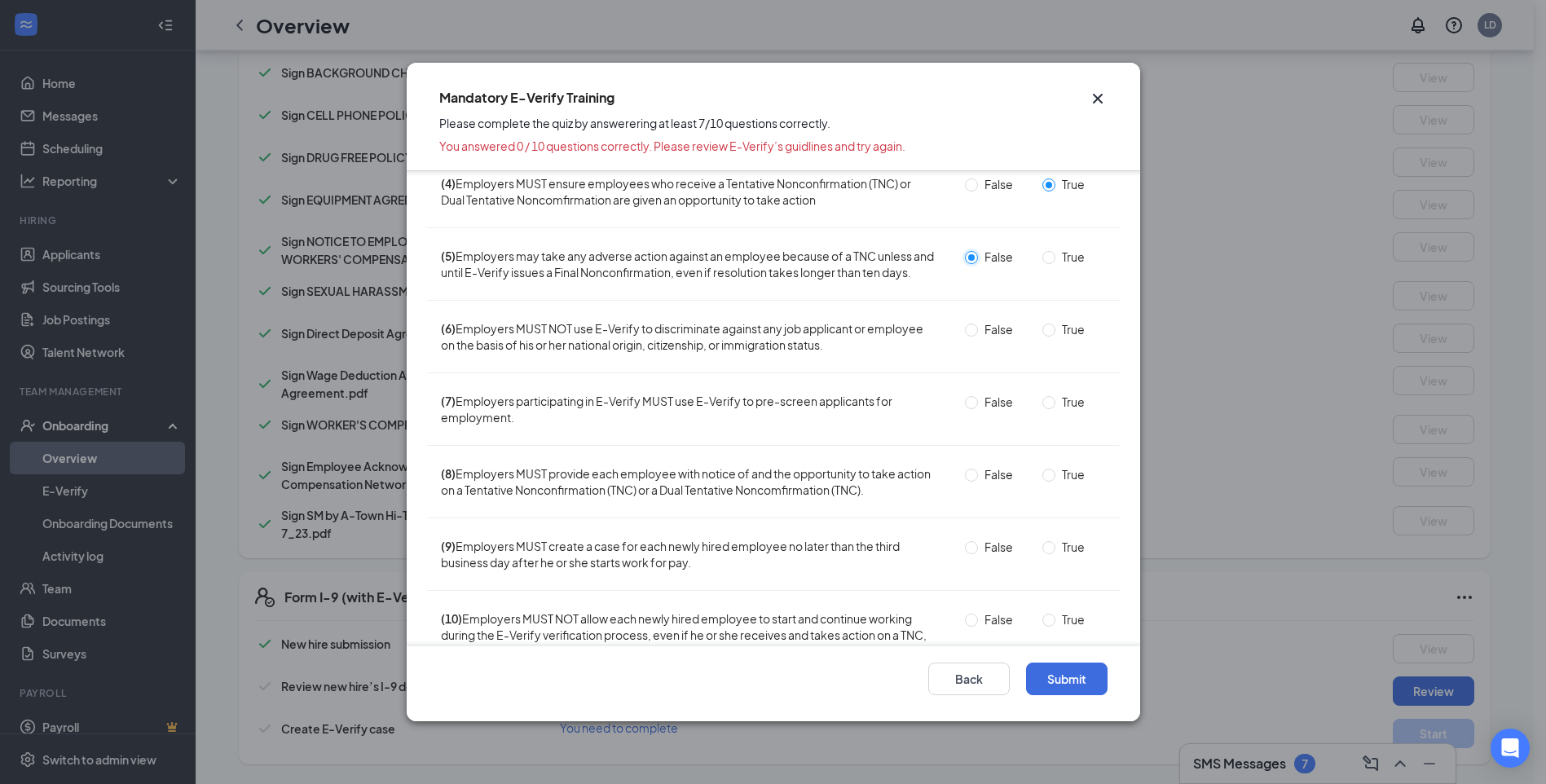
scroll to position [244, 0]
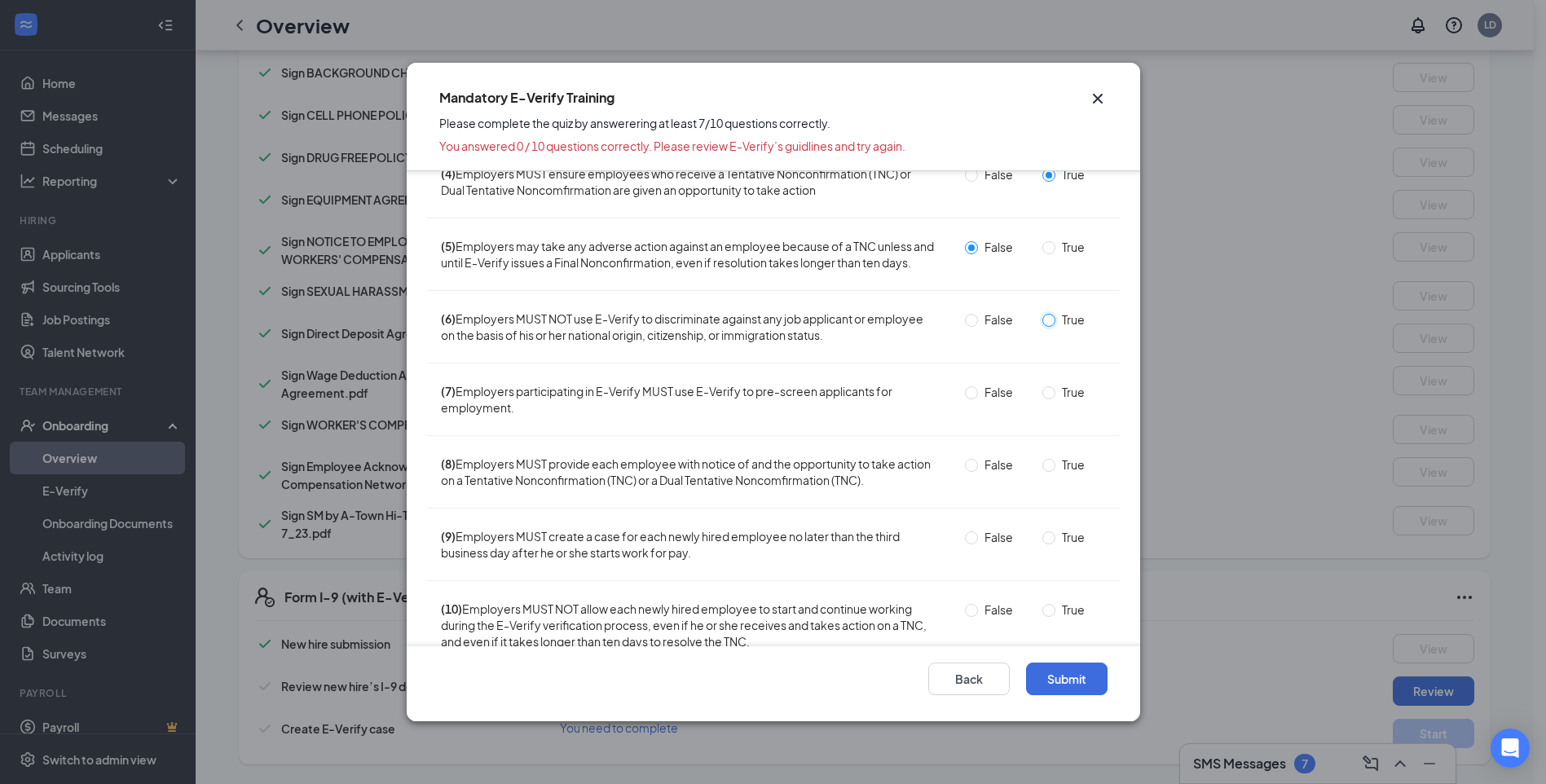
click at [1043, 327] on input "True" at bounding box center [1049, 320] width 13 height 13
radio input "true"
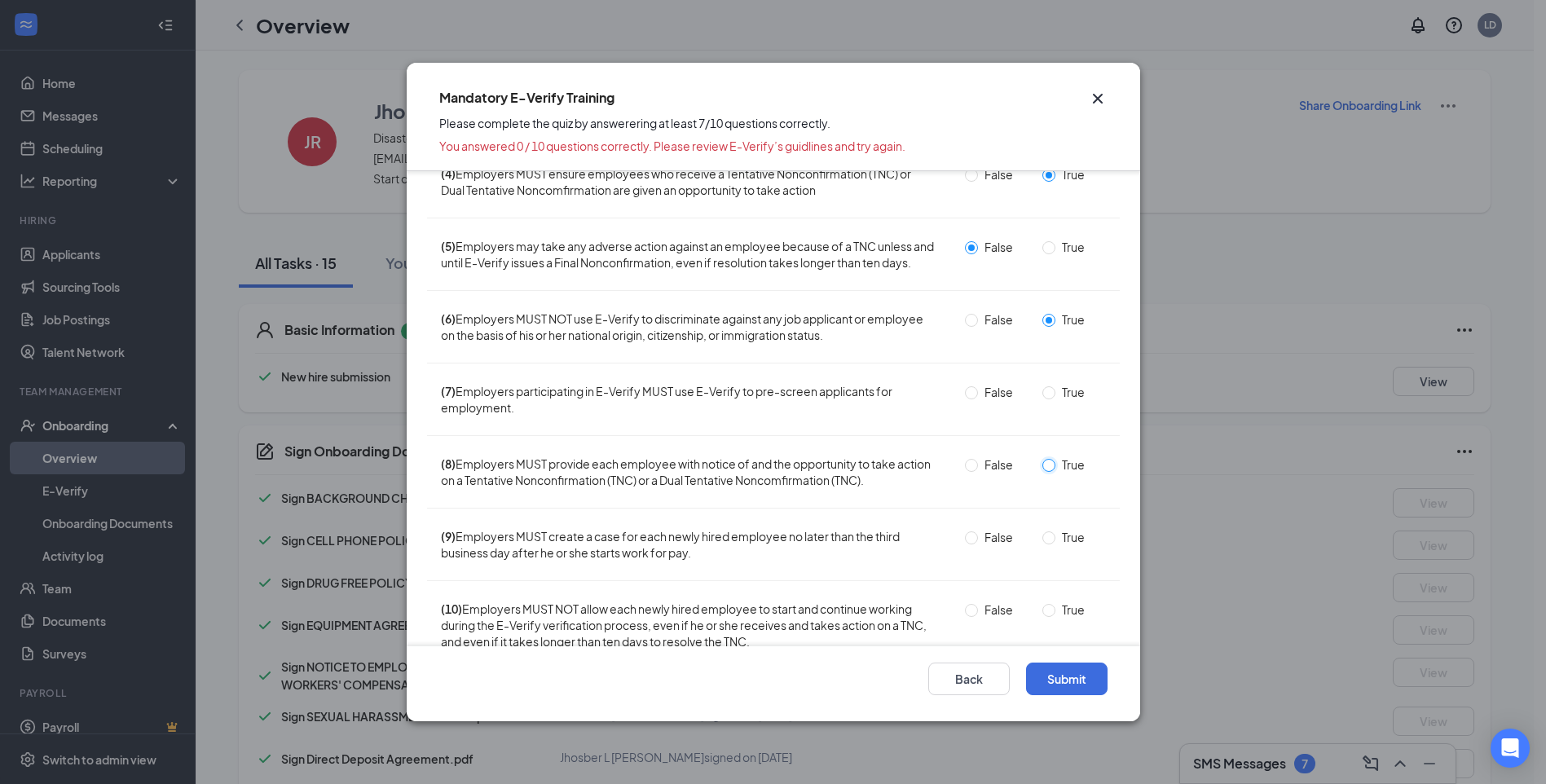
click at [1043, 472] on input "True" at bounding box center [1049, 466] width 13 height 13
radio input "true"
click at [1043, 400] on input "True" at bounding box center [1049, 393] width 13 height 13
radio input "true"
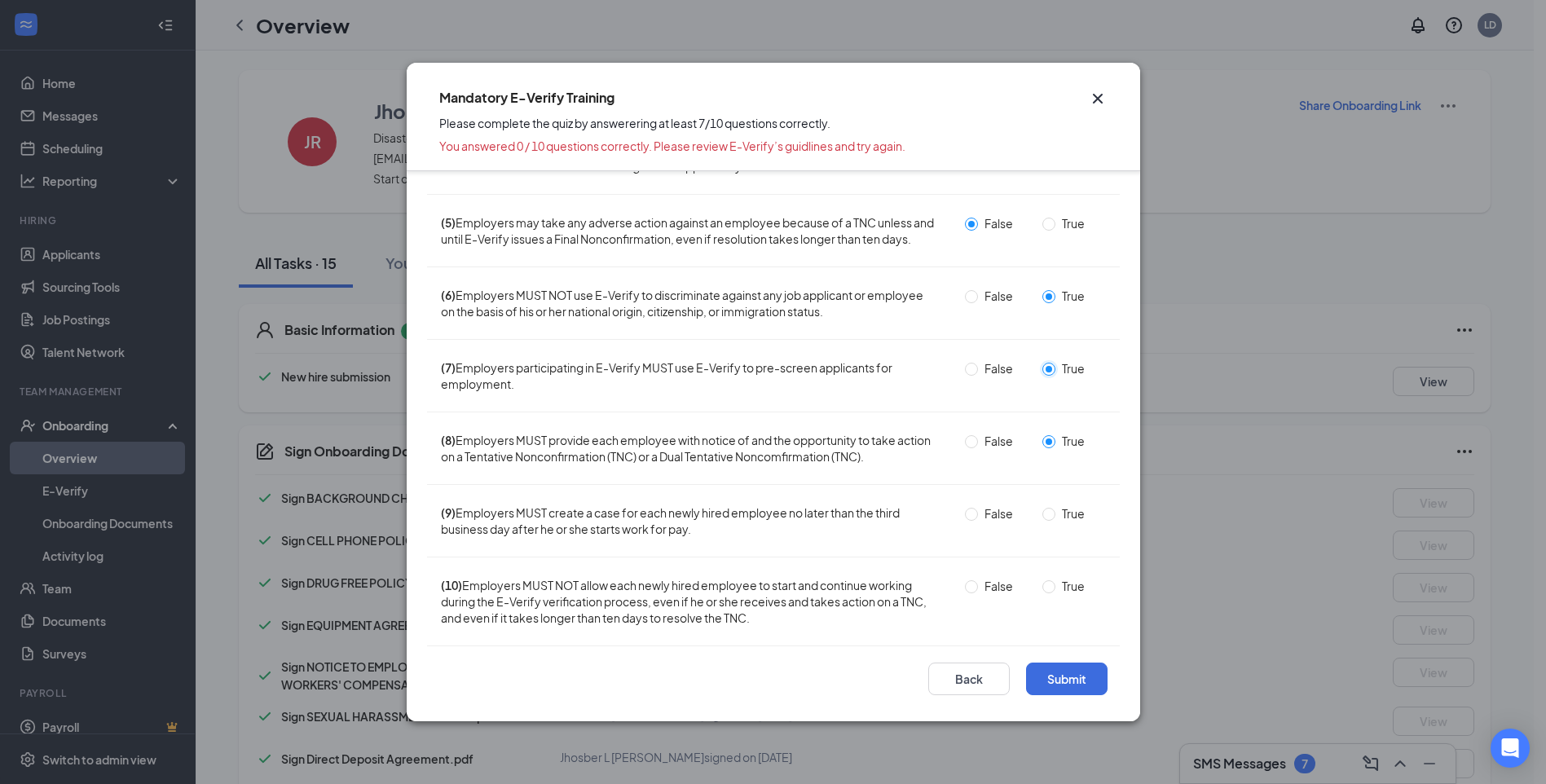
scroll to position [285, 0]
click at [1056, 511] on span "True" at bounding box center [1074, 513] width 36 height 18
click at [1048, 511] on input "True" at bounding box center [1049, 514] width 13 height 13
radio input "true"
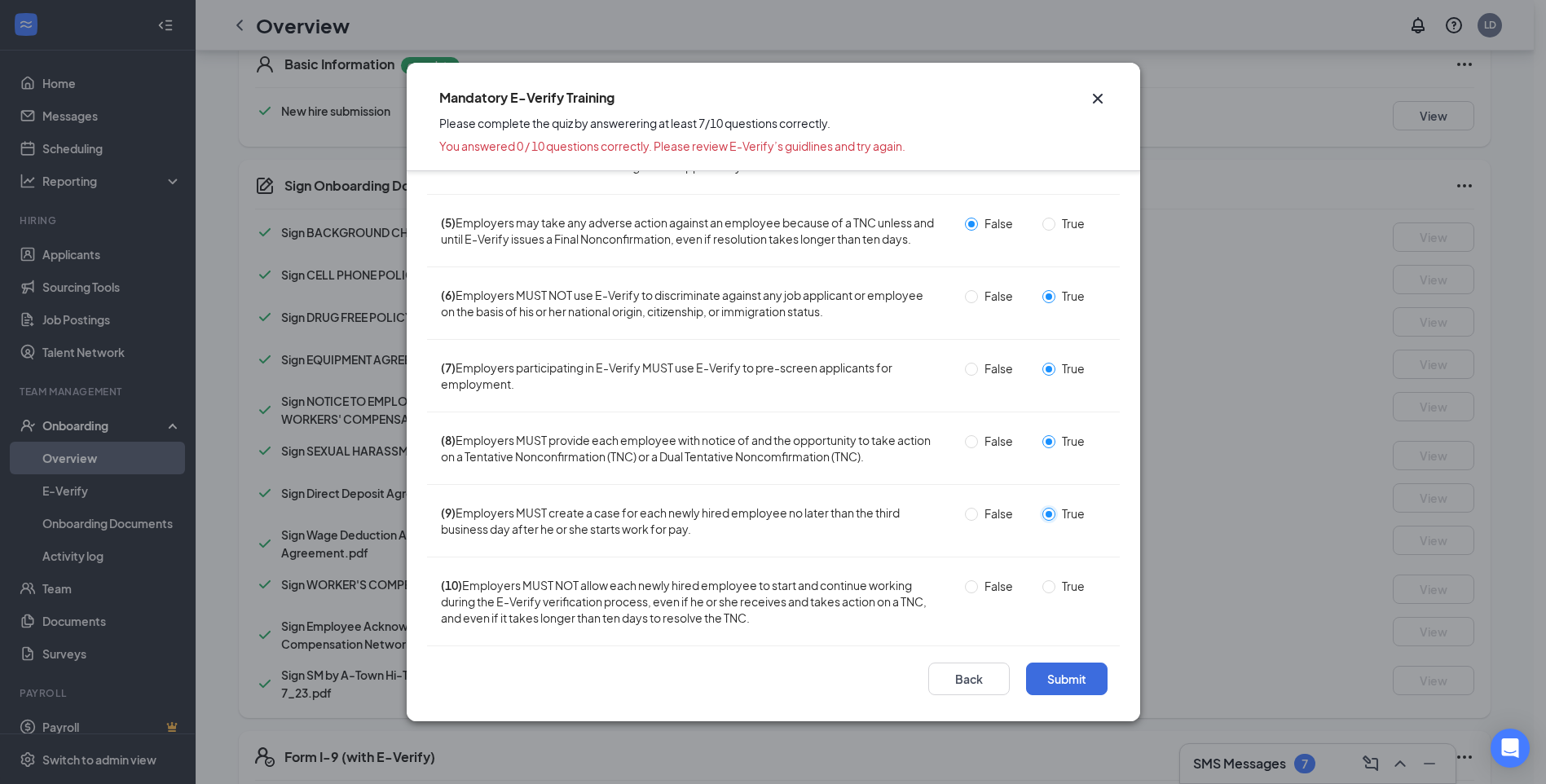
scroll to position [326, 0]
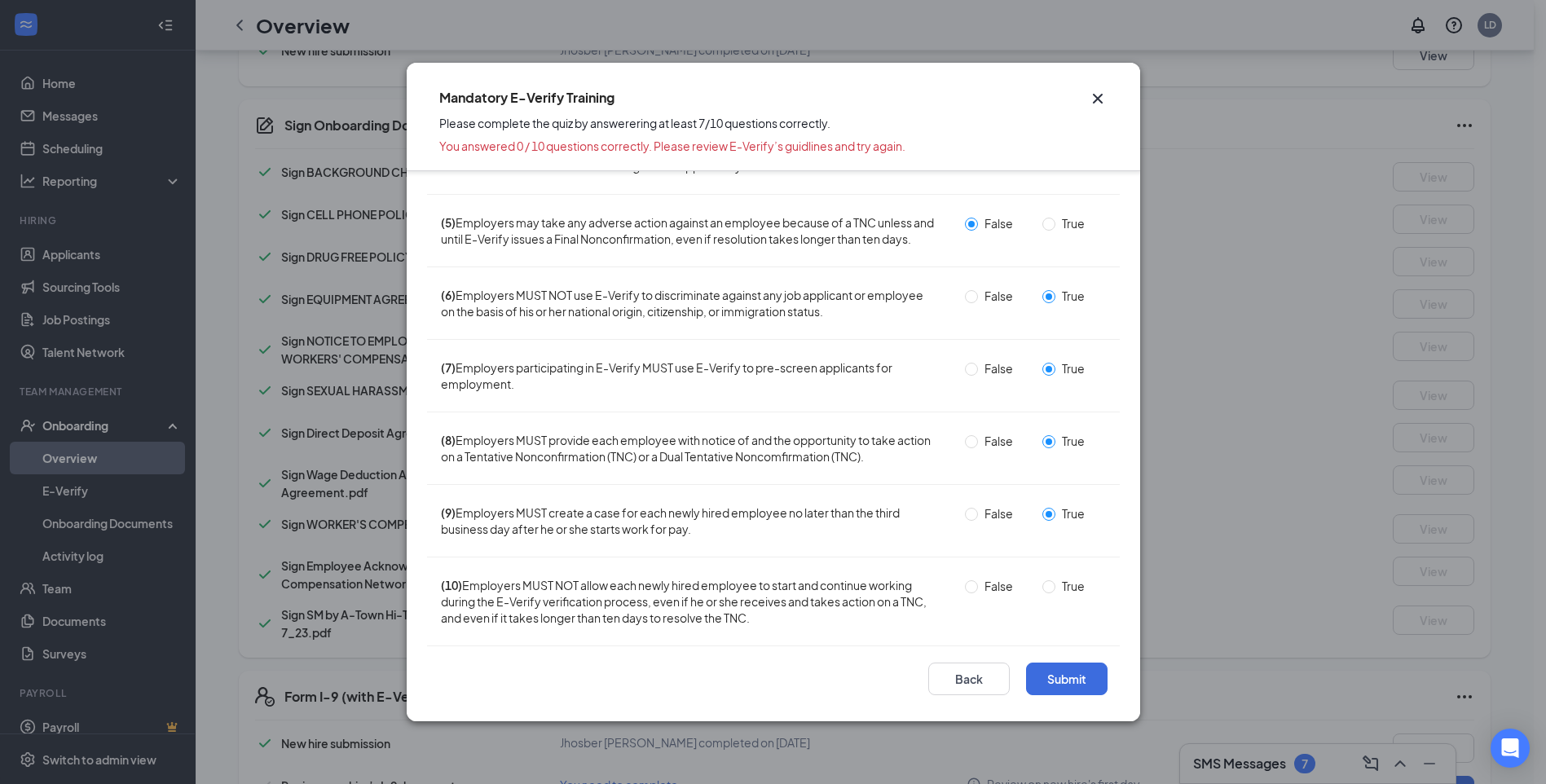
click at [978, 588] on span "False" at bounding box center [998, 585] width 41 height 18
click at [972, 588] on input "False" at bounding box center [972, 587] width 13 height 13
radio input "true"
click at [1064, 684] on button "Submit" at bounding box center [1066, 678] width 81 height 33
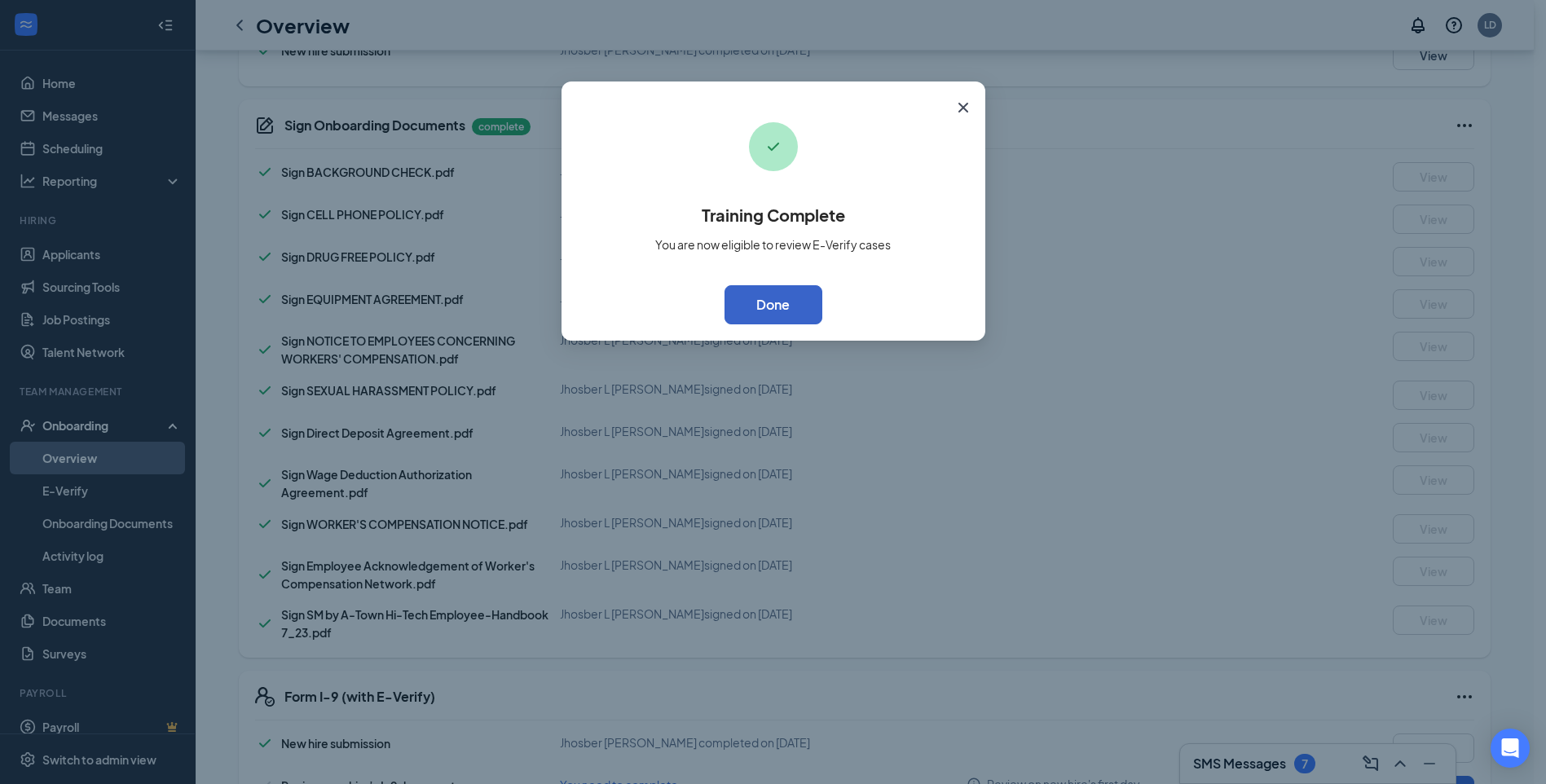
click at [786, 306] on button "Done" at bounding box center [774, 304] width 98 height 39
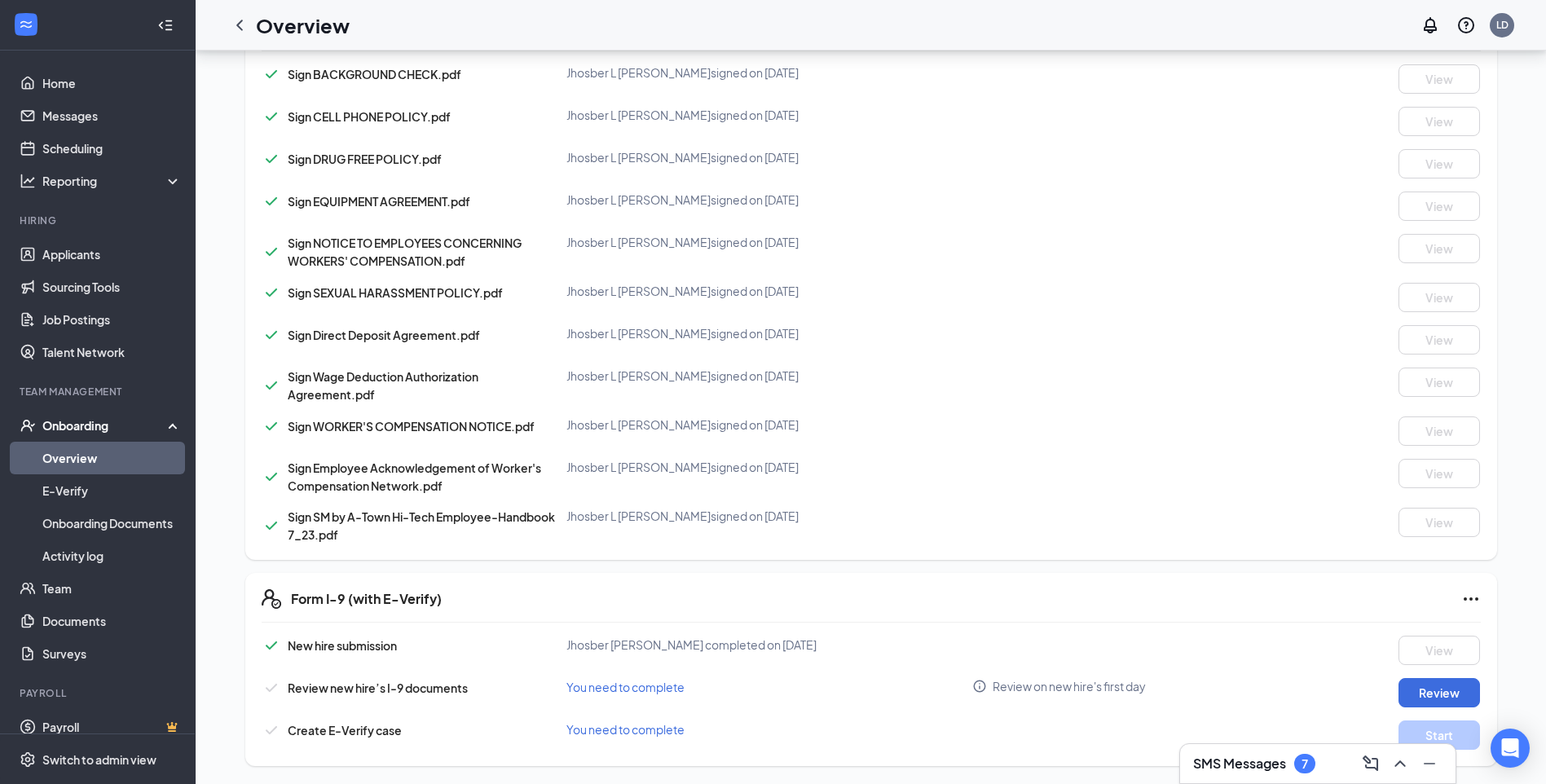
scroll to position [425, 0]
click at [1419, 690] on button "Review" at bounding box center [1439, 691] width 81 height 29
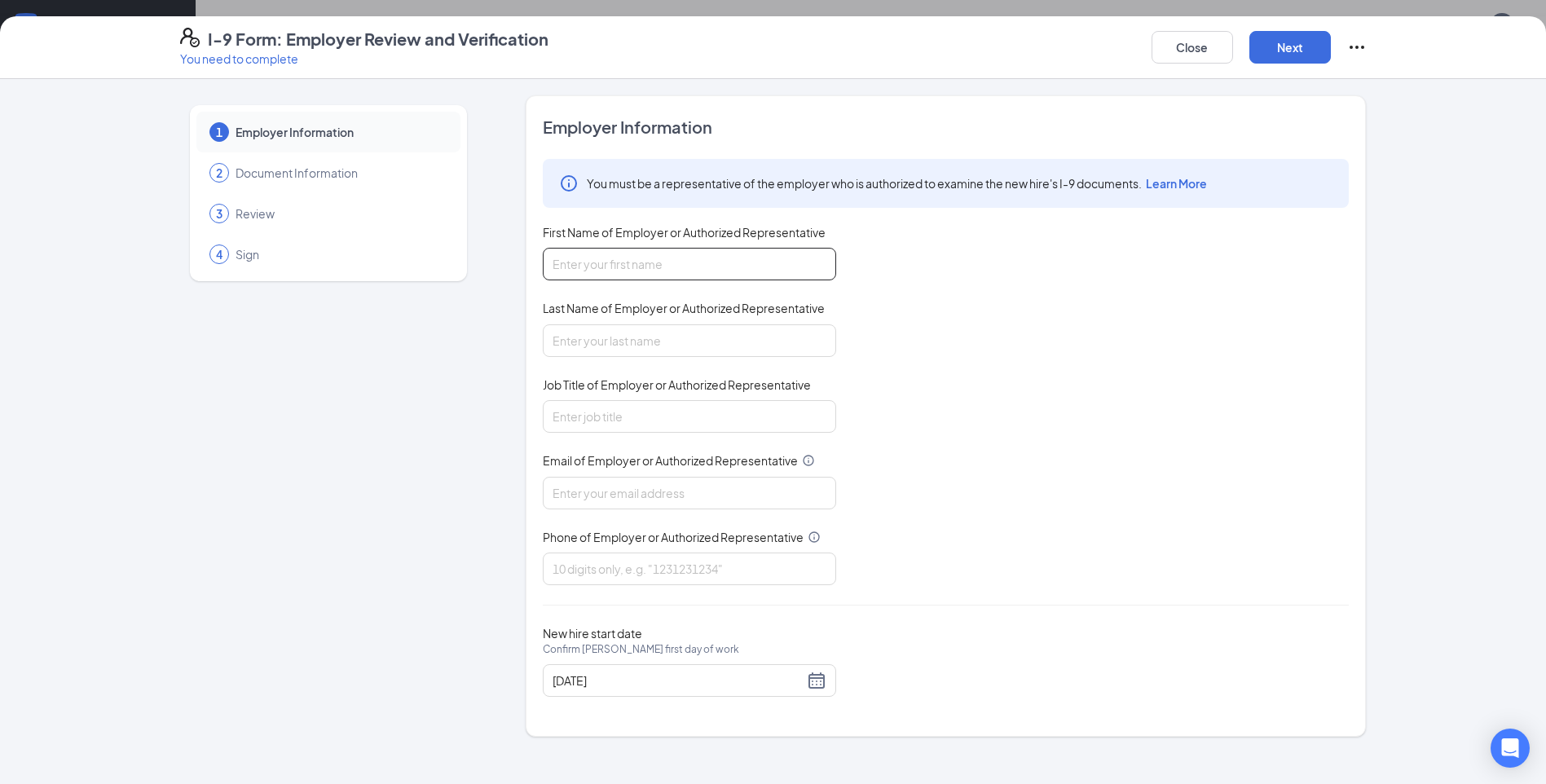
click at [727, 266] on input "First Name of Employer or Authorized Representative" at bounding box center [689, 264] width 293 height 33
type input "Lyle"
type input "Durkin"
type input "ldurkin@smabitx.com"
type input "3078555536"
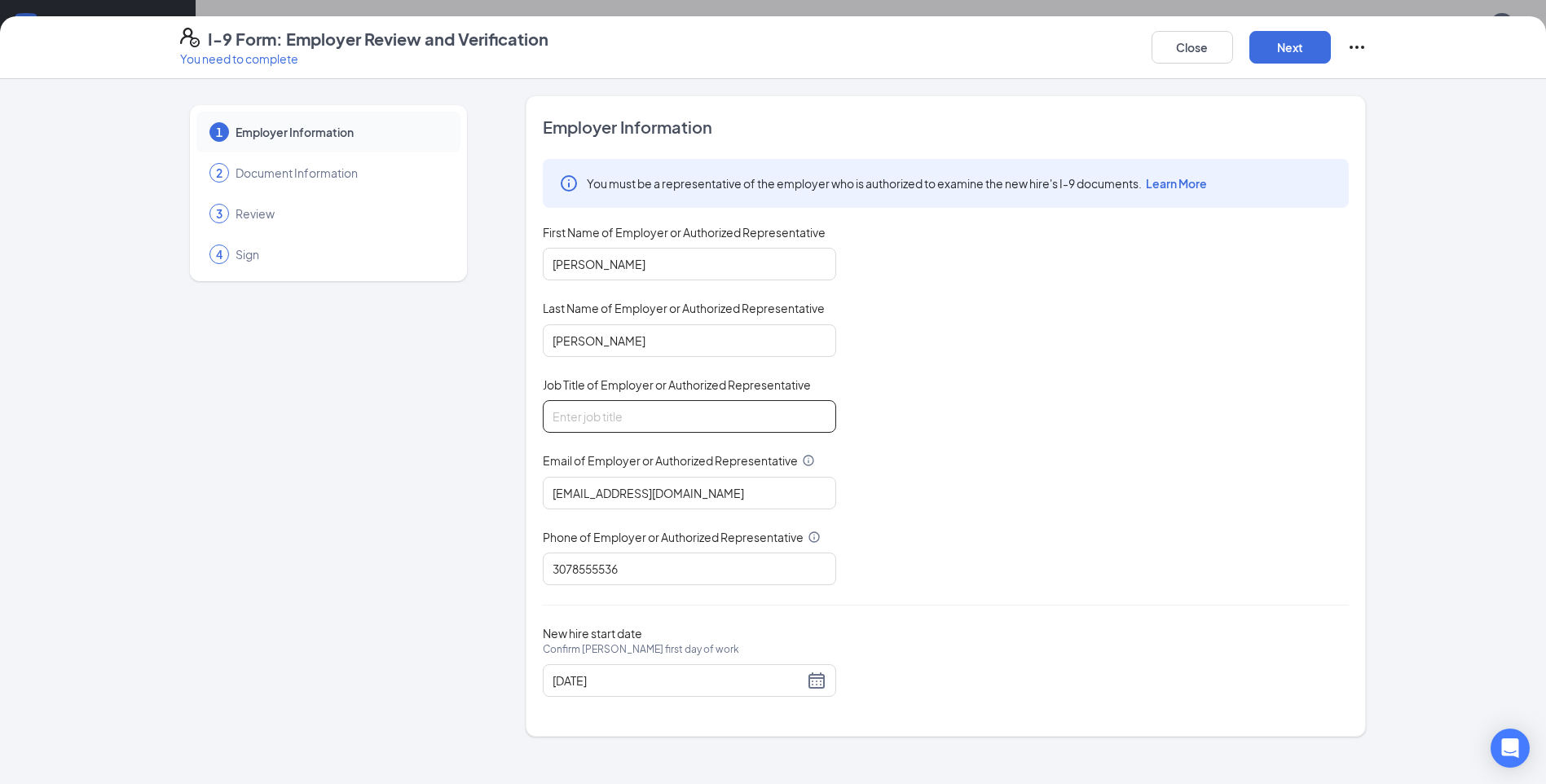
click at [679, 412] on input "Job Title of Employer or Authorized Representative" at bounding box center [689, 416] width 293 height 33
type input "Project Manager"
drag, startPoint x: 707, startPoint y: 577, endPoint x: 448, endPoint y: 580, distance: 259.0
click at [448, 581] on div "1 Employer Information 2 Document Information 3 Review 4 Sign Employer Informat…" at bounding box center [773, 416] width 1187 height 641
type input "4324889698"
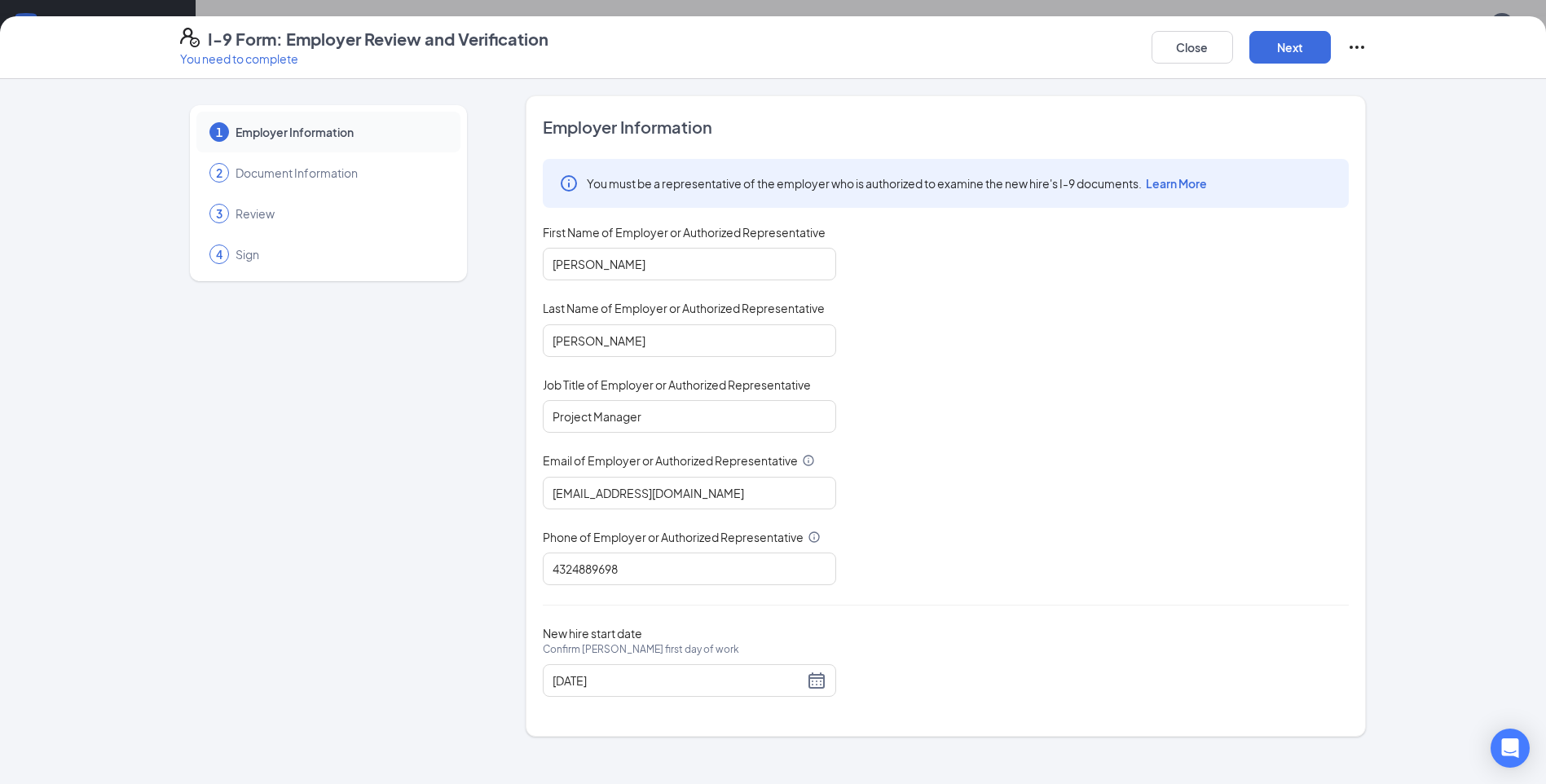
click at [981, 618] on div "Employer Information You must be a representative of the employer who is author…" at bounding box center [946, 416] width 806 height 600
click at [1292, 57] on button "Next" at bounding box center [1290, 47] width 81 height 33
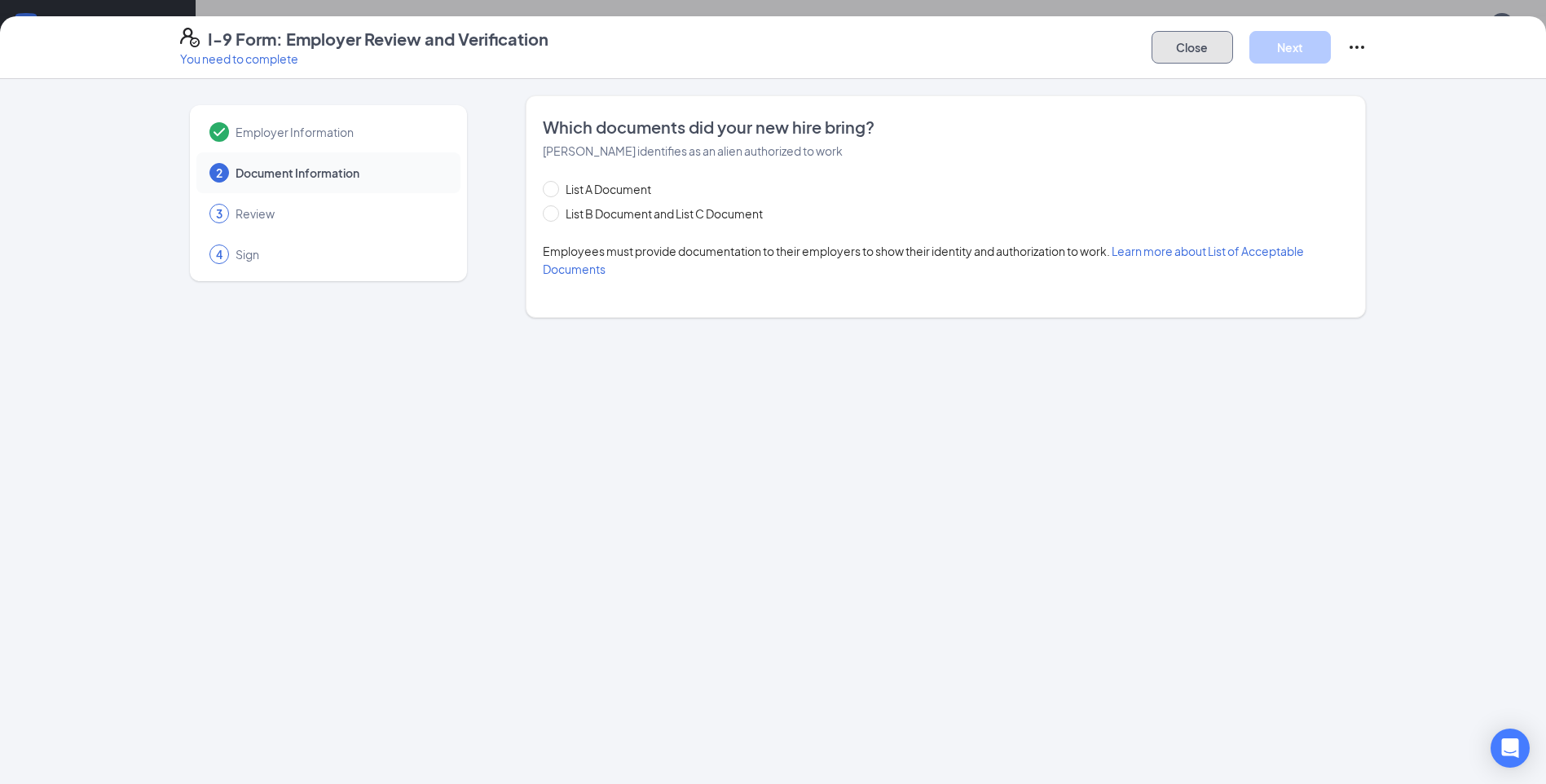
click at [1163, 53] on button "Close" at bounding box center [1192, 47] width 81 height 33
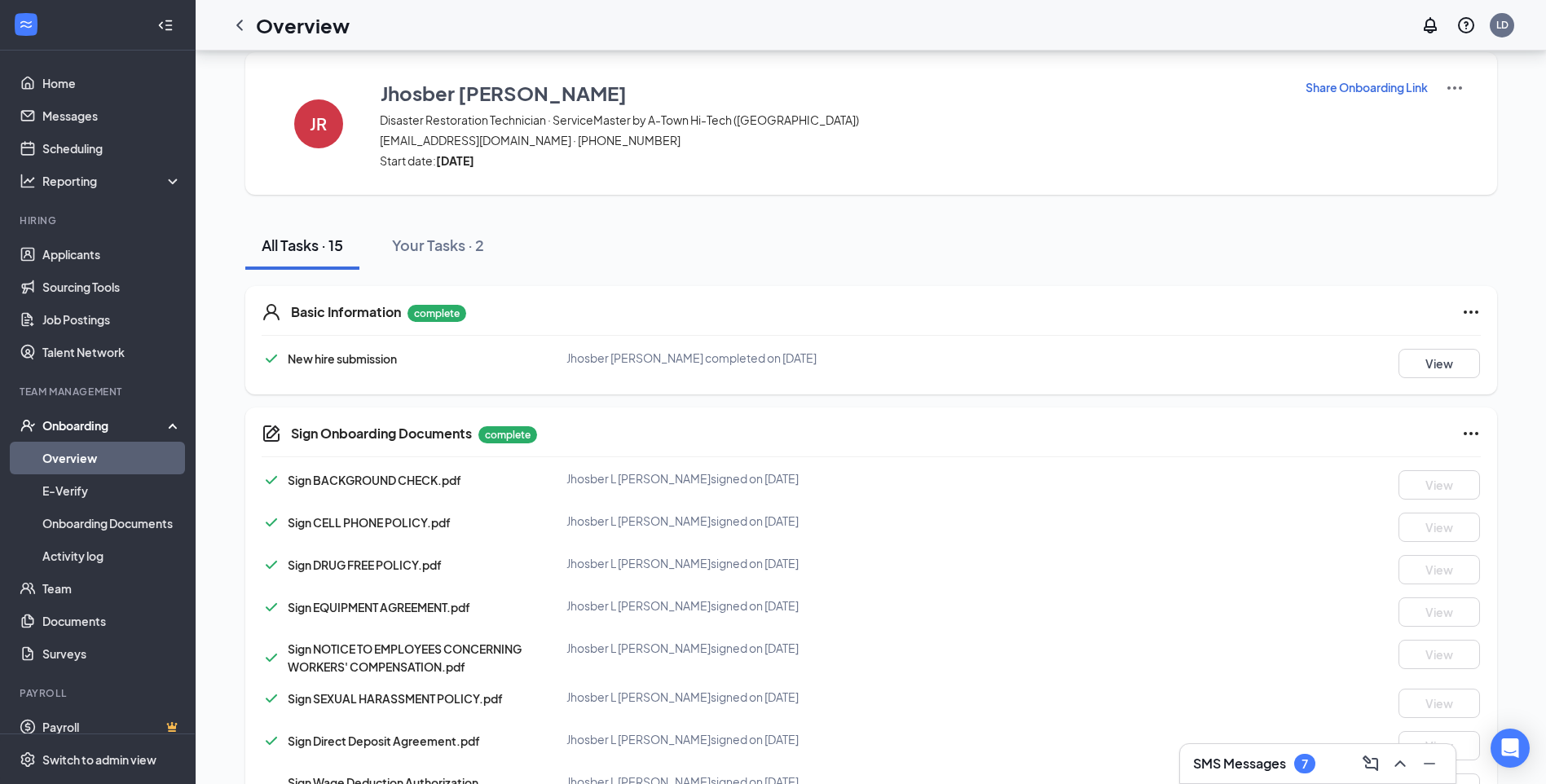
scroll to position [425, 0]
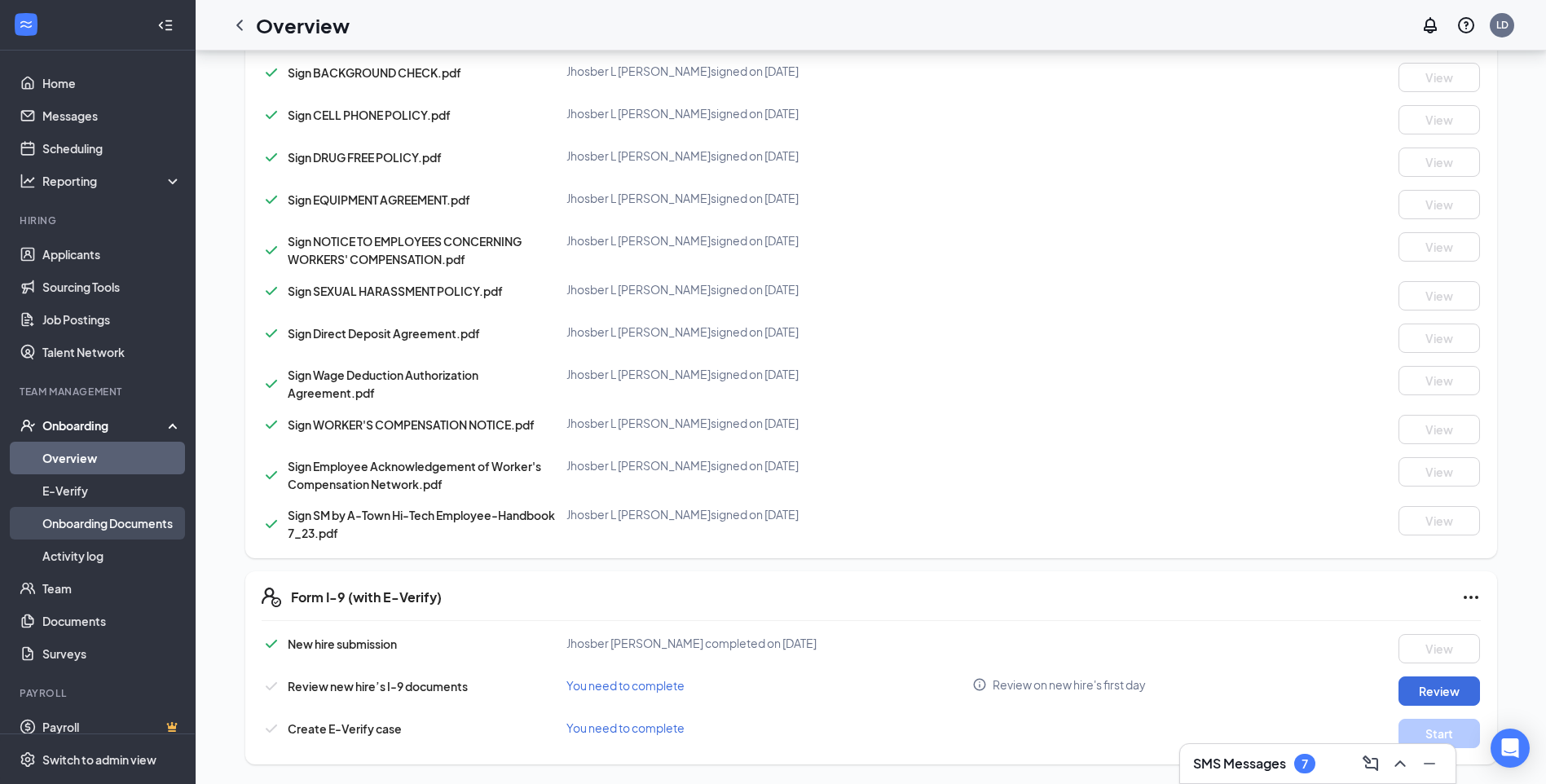
click at [139, 526] on link "Onboarding Documents" at bounding box center [112, 523] width 140 height 33
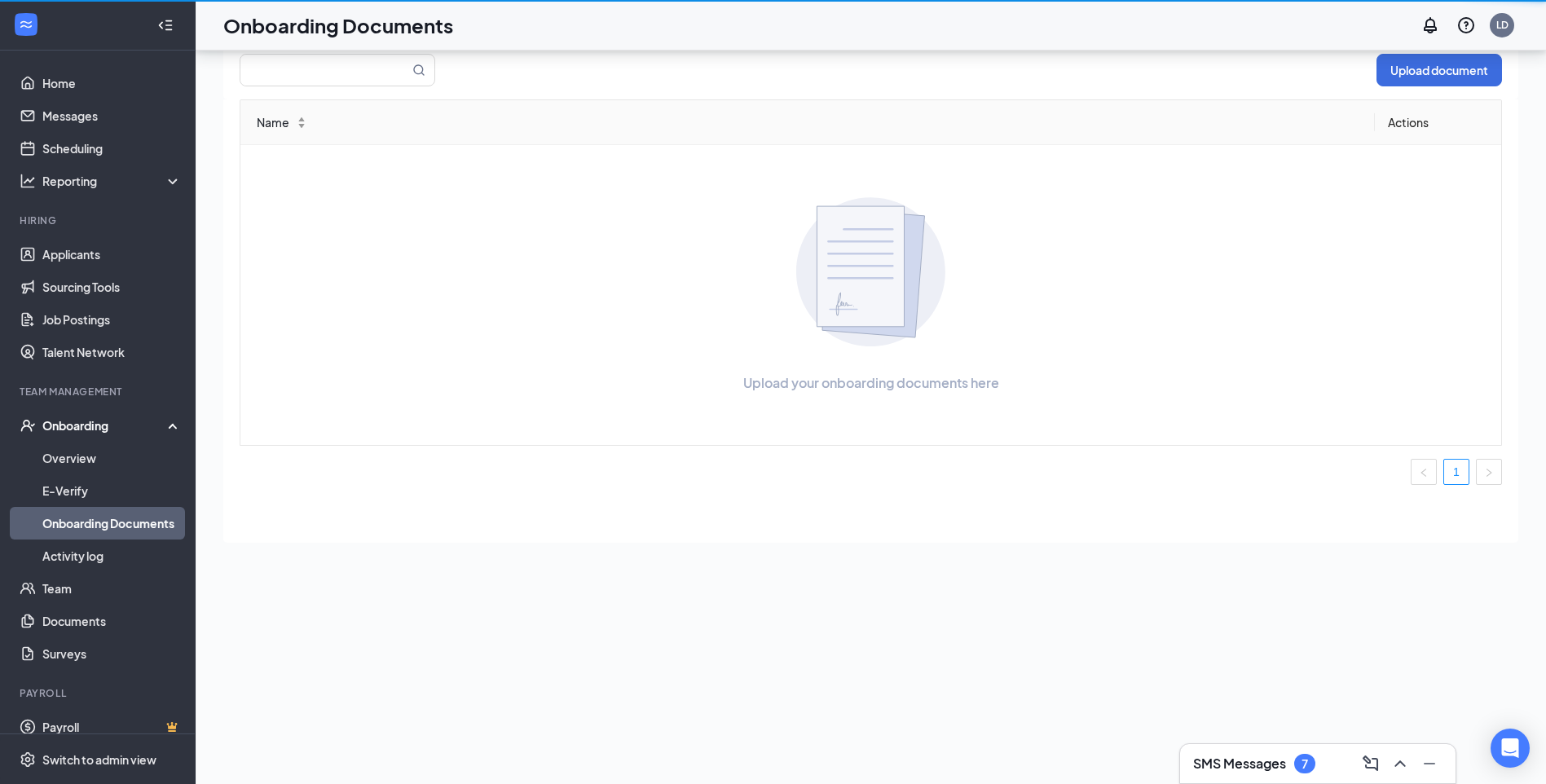
scroll to position [74, 0]
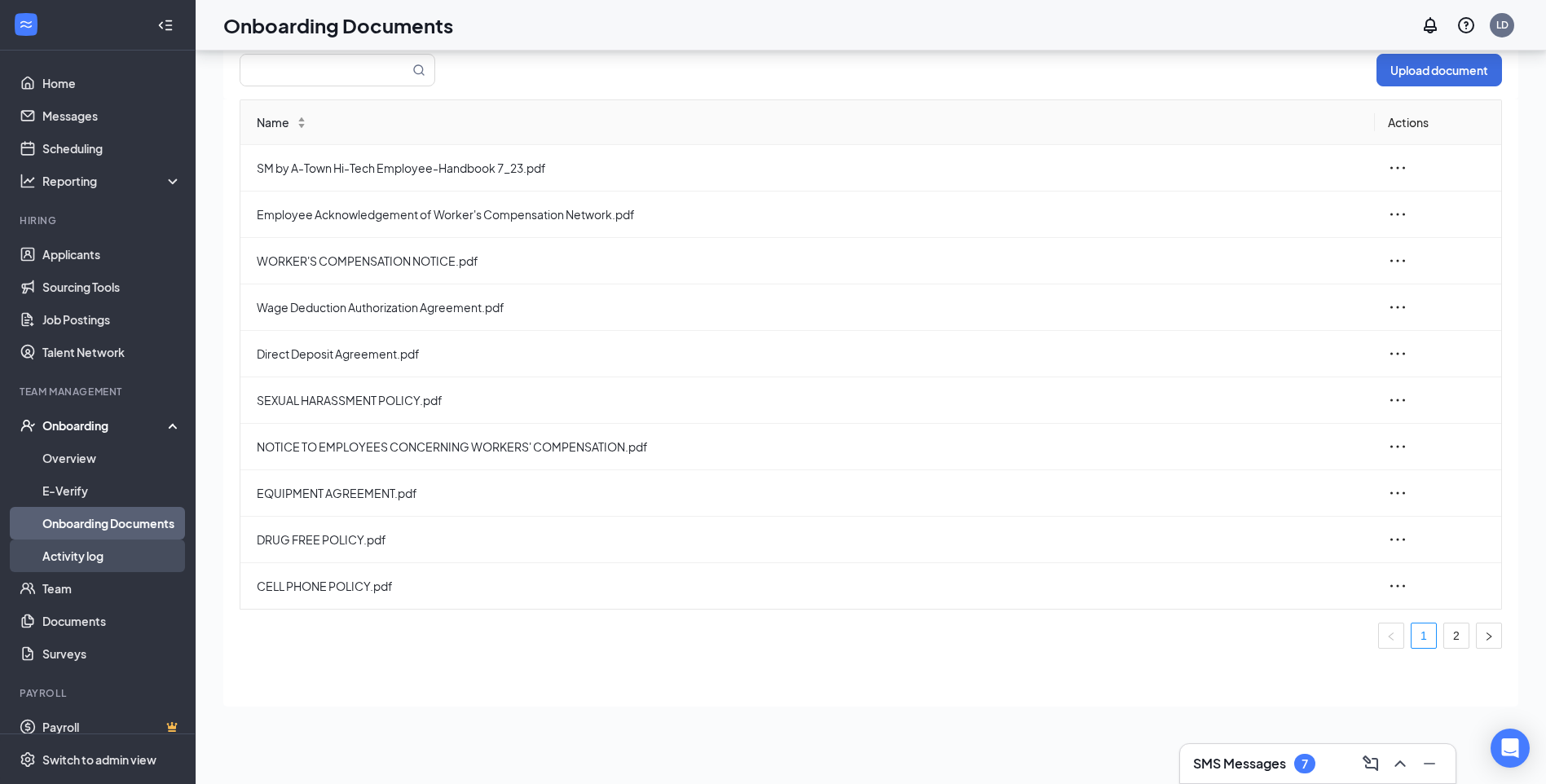
click at [144, 549] on link "Activity log" at bounding box center [112, 555] width 140 height 33
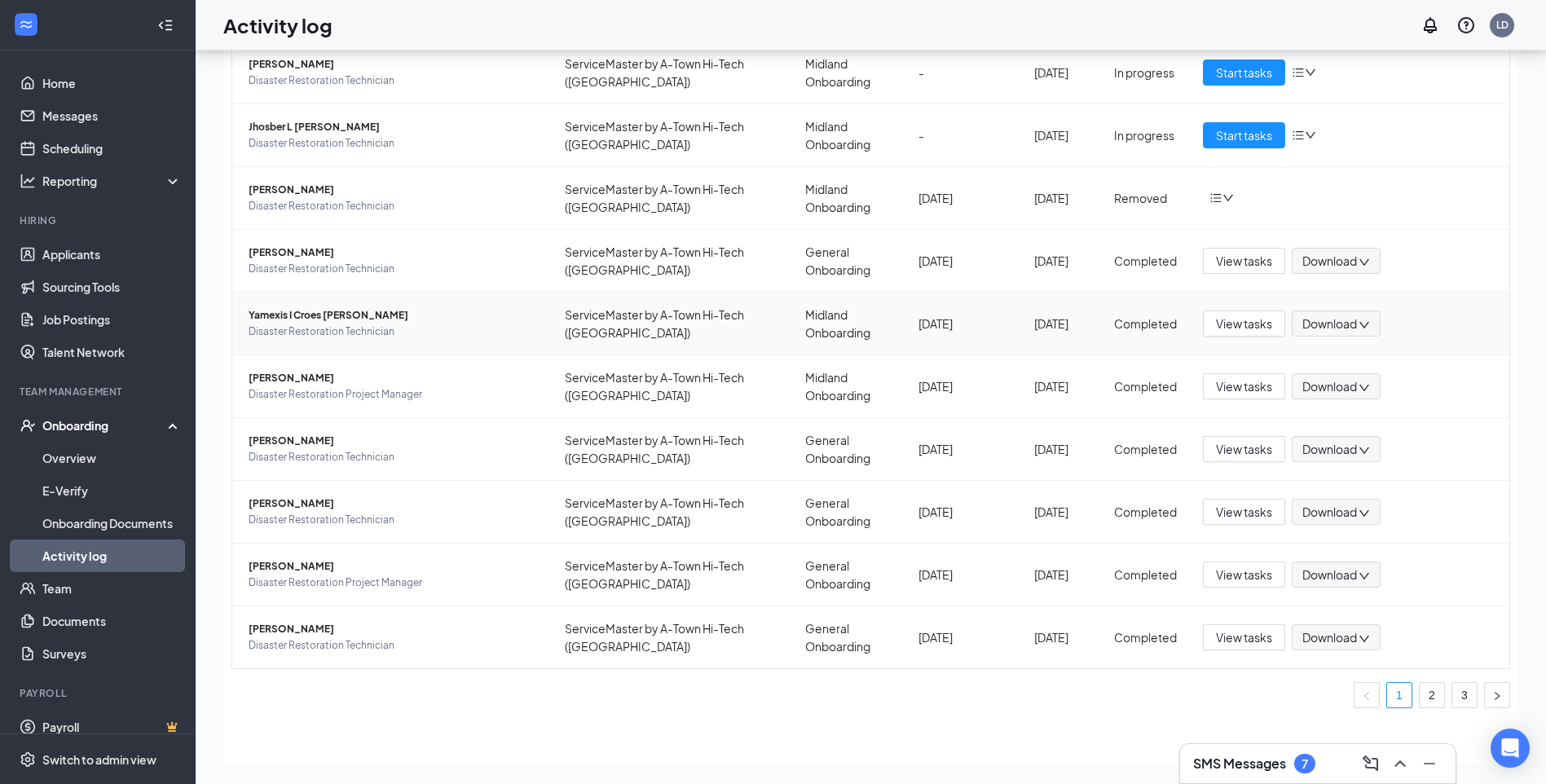
scroll to position [105, 0]
click at [1216, 385] on span "View tasks" at bounding box center [1244, 384] width 57 height 18
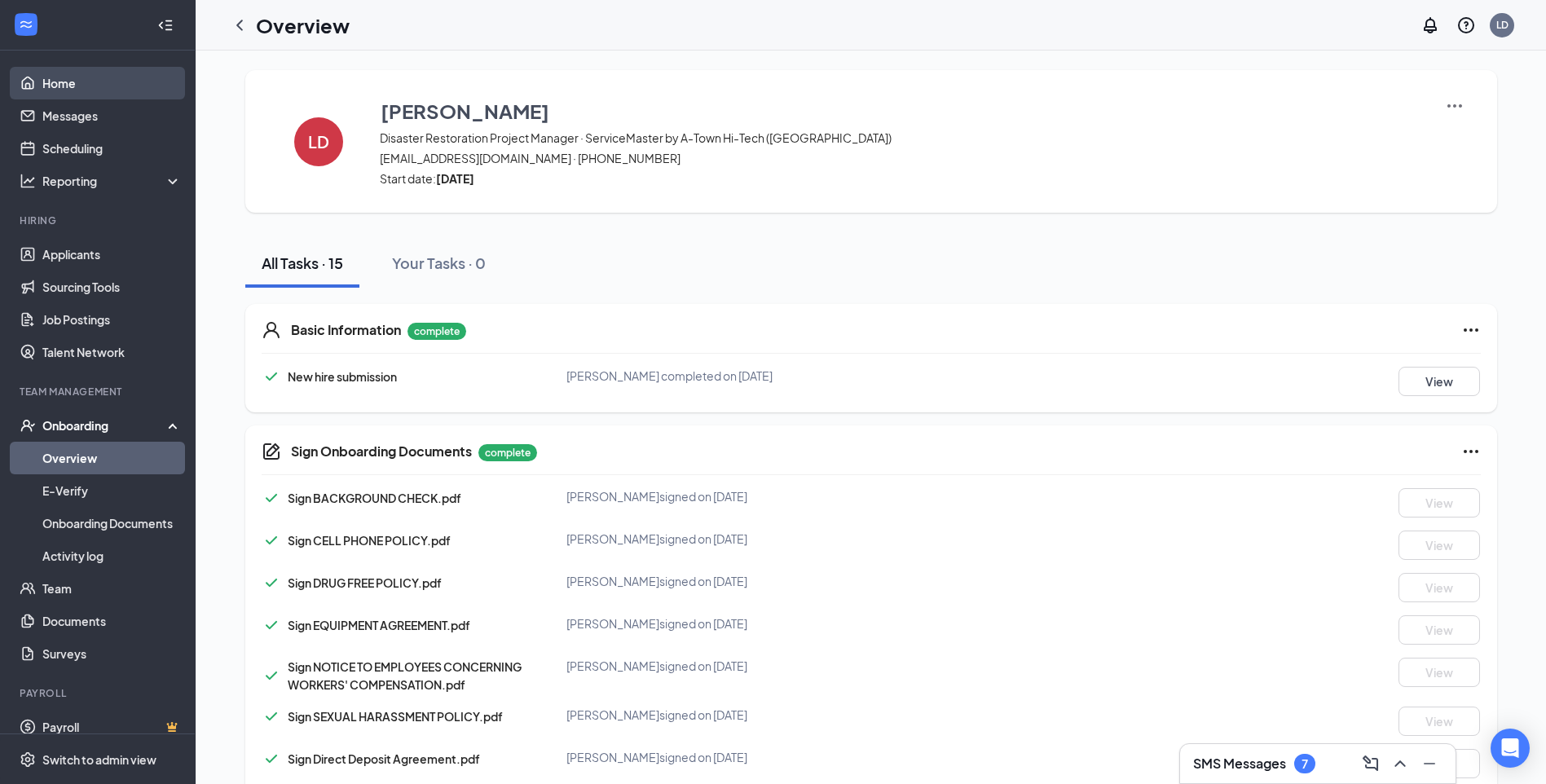
click at [42, 85] on link "Home" at bounding box center [112, 83] width 140 height 33
